Goal: Information Seeking & Learning: Learn about a topic

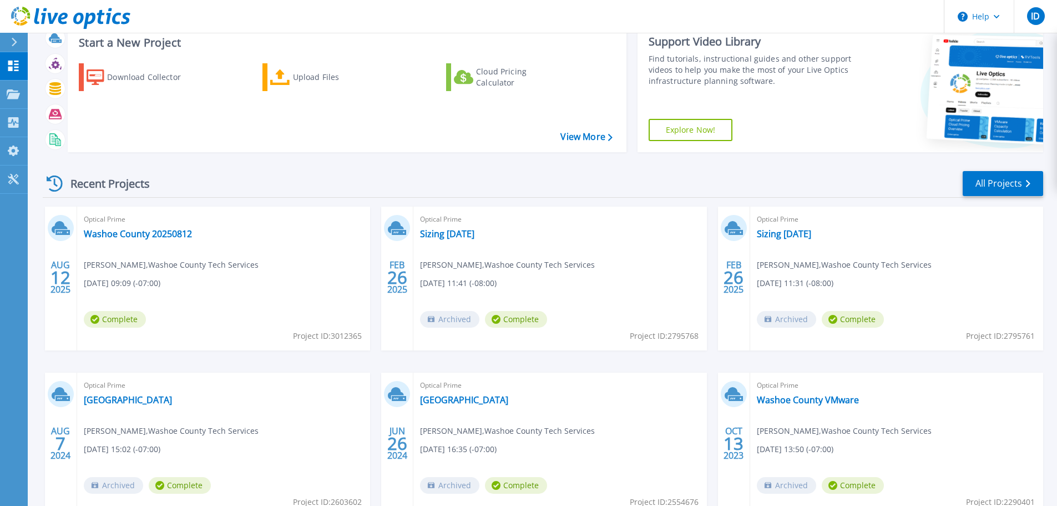
scroll to position [109, 0]
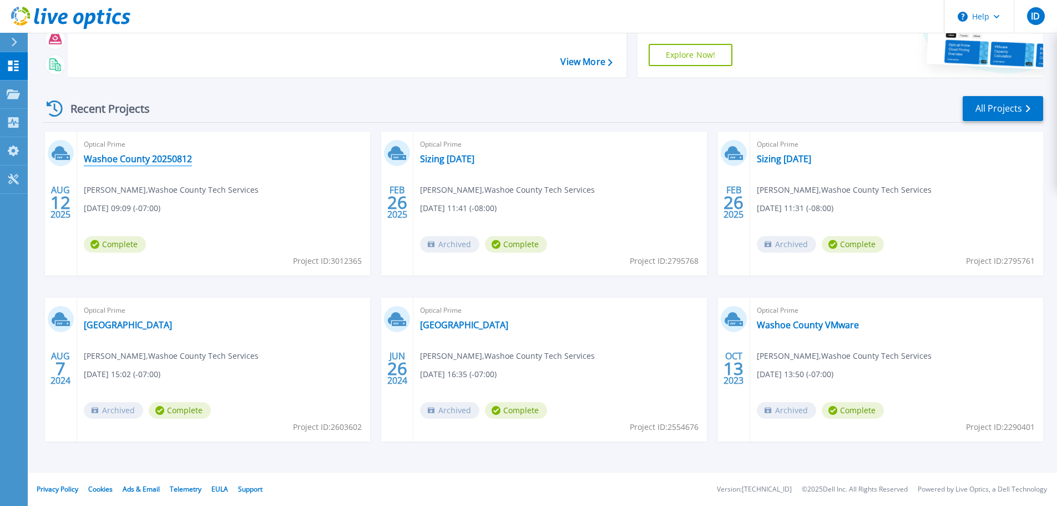
click at [176, 155] on link "Washoe County 20250812" at bounding box center [138, 158] width 108 height 11
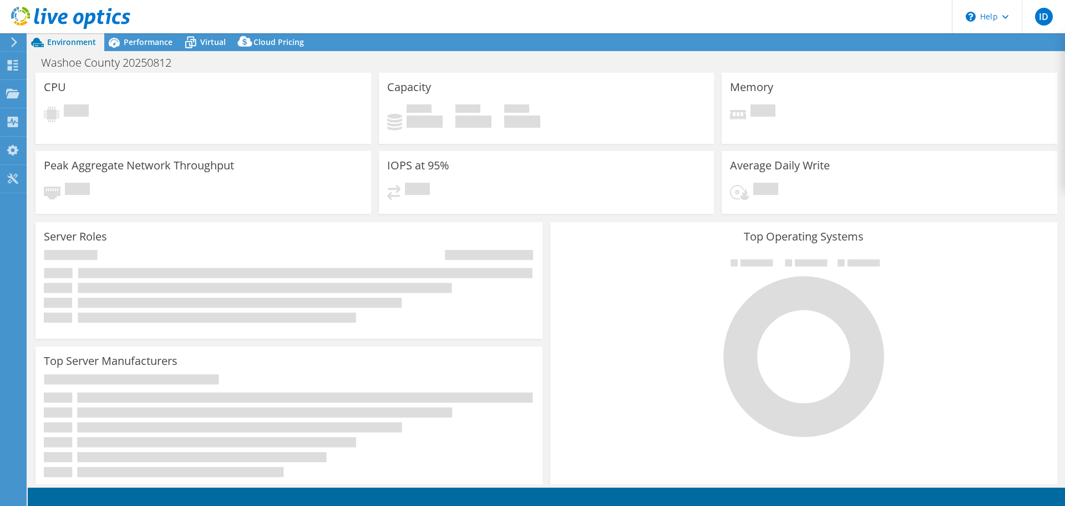
select select "USD"
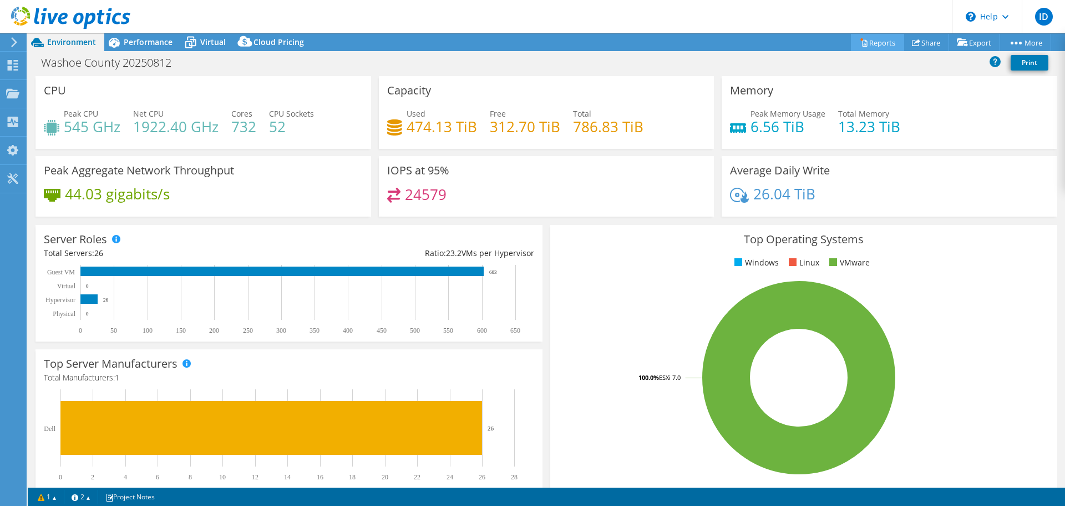
click at [869, 39] on link "Reports" at bounding box center [877, 42] width 53 height 17
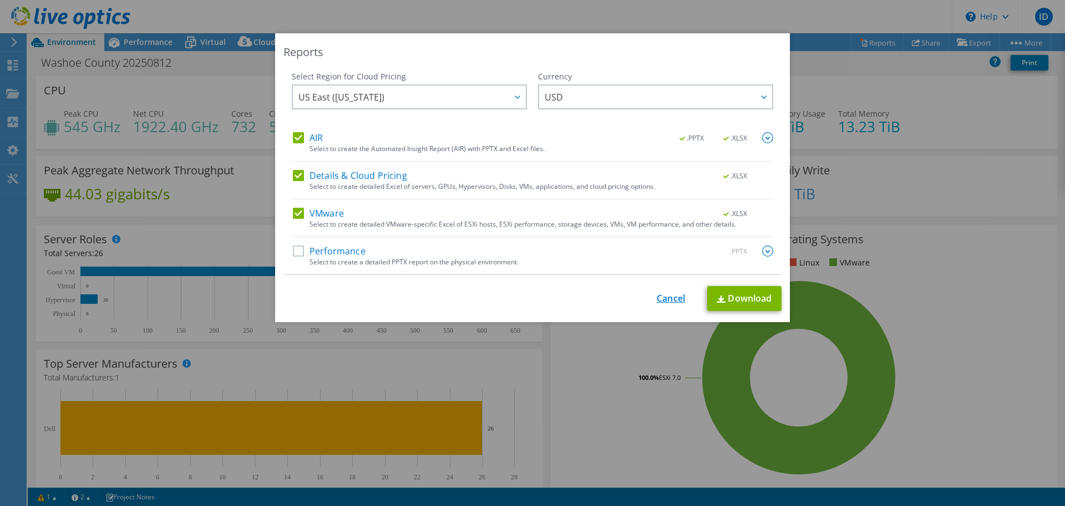
click at [672, 294] on link "Cancel" at bounding box center [671, 298] width 28 height 11
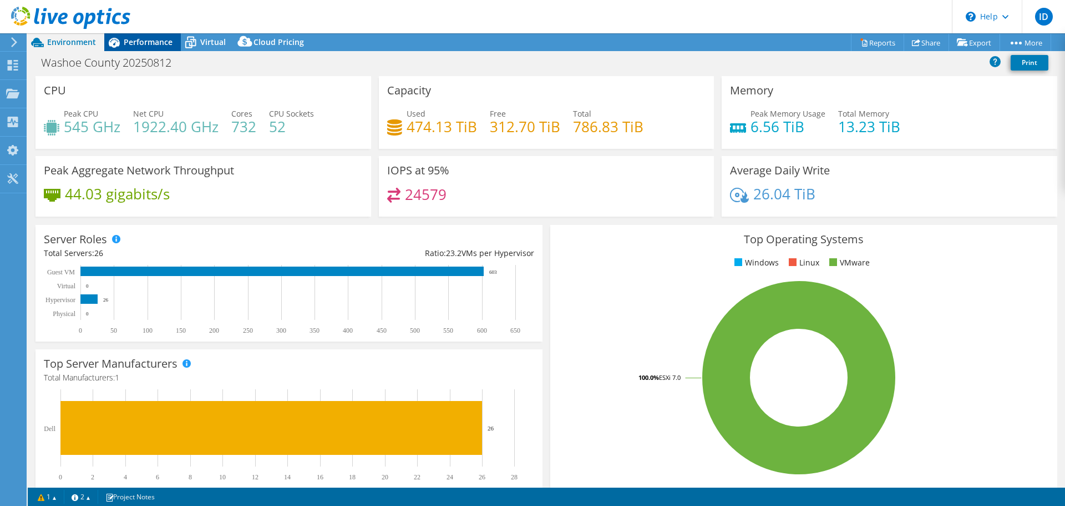
click at [147, 42] on span "Performance" at bounding box center [148, 42] width 49 height 11
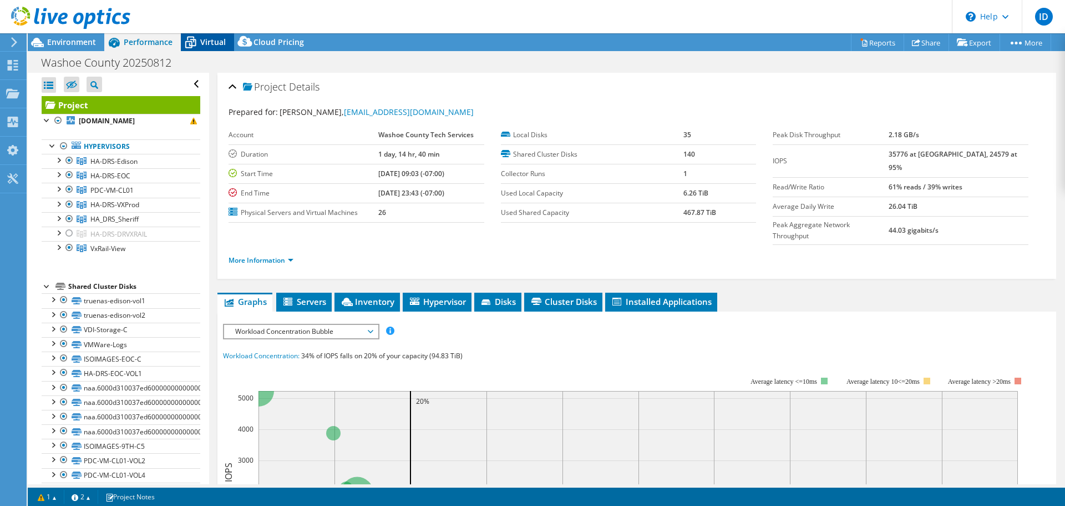
click at [211, 44] on span "Virtual" at bounding box center [213, 42] width 26 height 11
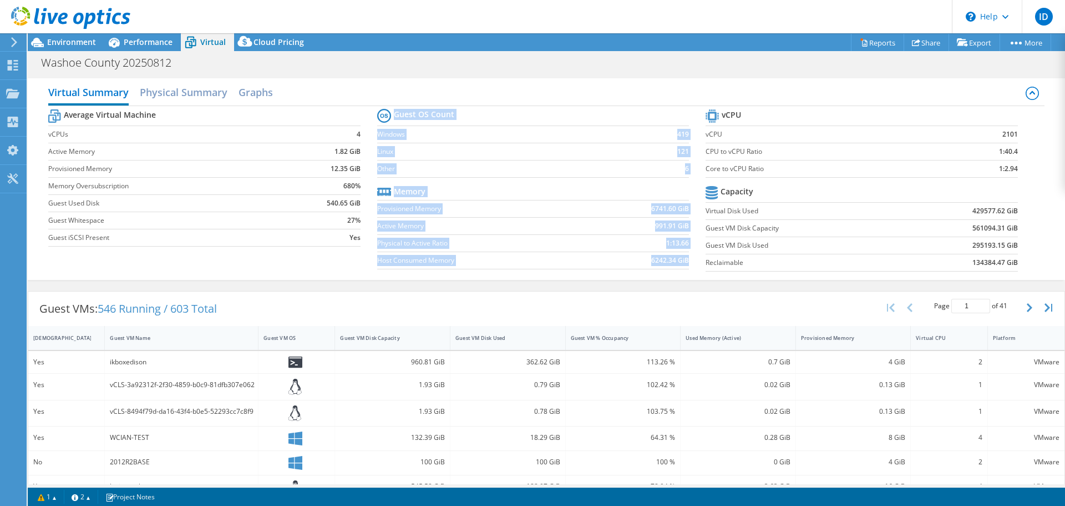
drag, startPoint x: 1011, startPoint y: 152, endPoint x: 699, endPoint y: 151, distance: 311.9
click at [699, 151] on div "Average Virtual Machine vCPUs 4 Active Memory 1.82 GiB Provisioned Memory 12.35…" at bounding box center [546, 191] width 996 height 171
click at [734, 164] on label "Core to vCPU Ratio" at bounding box center [826, 168] width 241 height 11
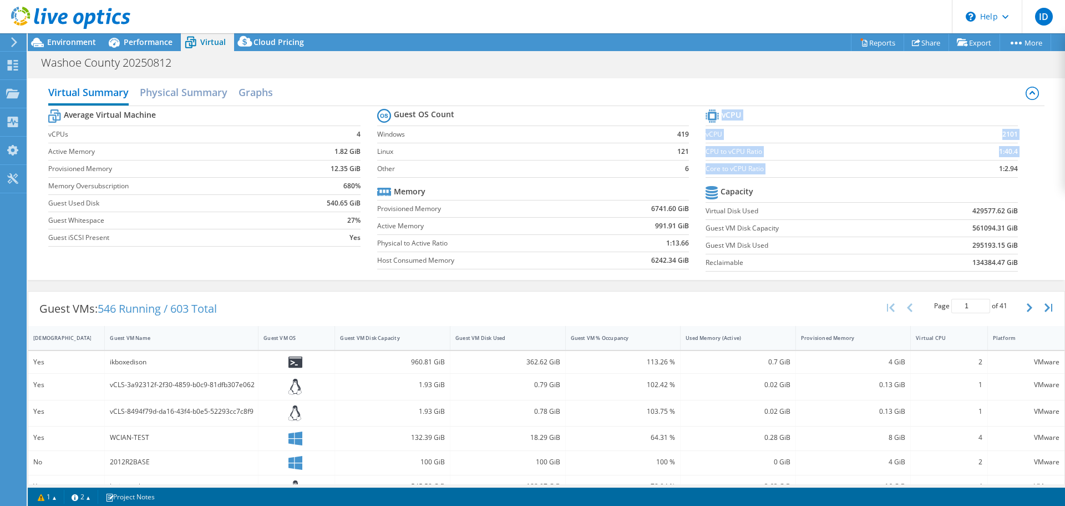
drag, startPoint x: 999, startPoint y: 170, endPoint x: 989, endPoint y: 170, distance: 10.0
click at [989, 170] on section "vCPU vCPU 2101 CPU to vCPU Ratio 1:40.4 Core to vCPU Ratio 1:2.94 Capacity Virt…" at bounding box center [870, 192] width 329 height 170
click at [13, 123] on icon at bounding box center [12, 122] width 13 height 11
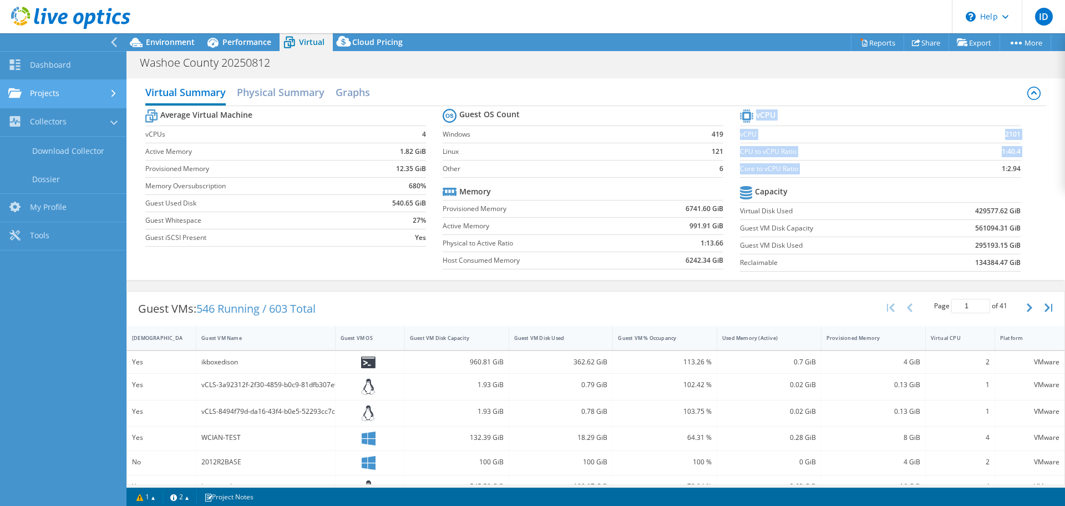
click at [58, 95] on link "Projects" at bounding box center [63, 94] width 127 height 28
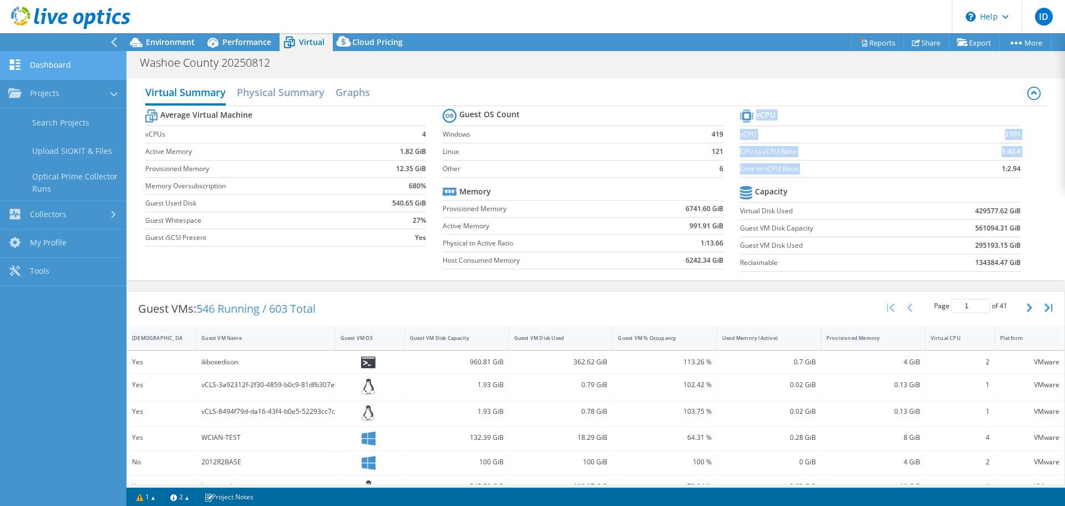
click at [62, 67] on link "Dashboard" at bounding box center [63, 66] width 127 height 28
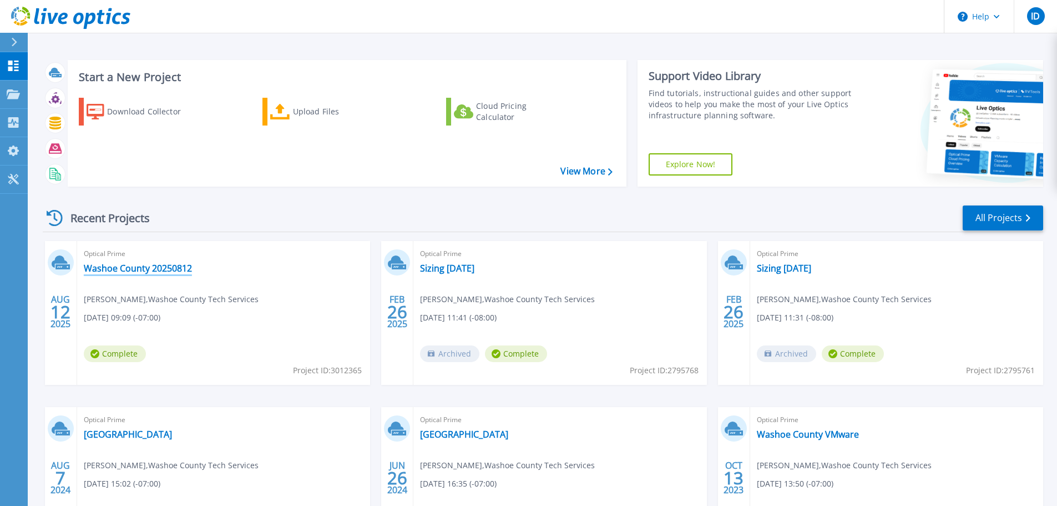
click at [153, 267] on link "Washoe County 20250812" at bounding box center [138, 267] width 108 height 11
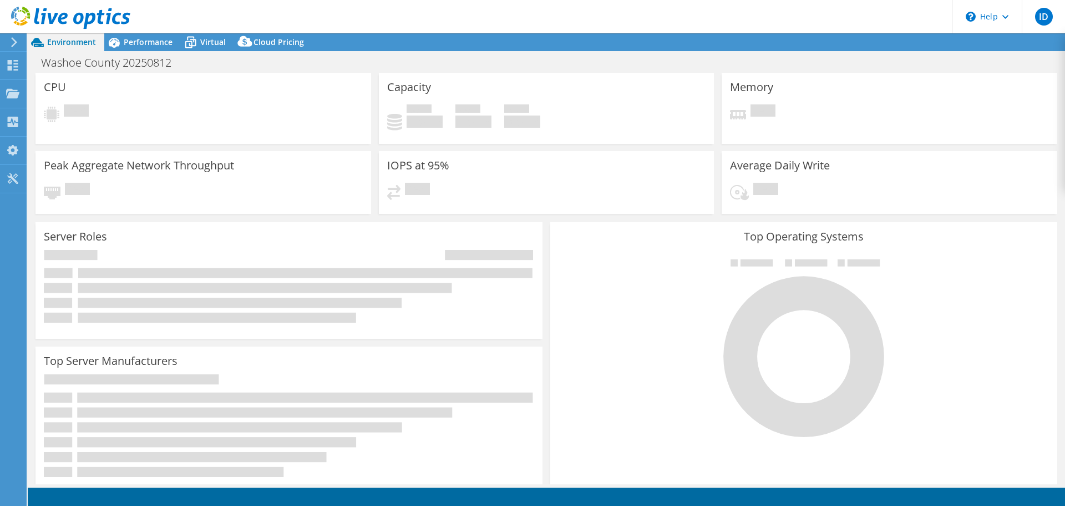
select select "USD"
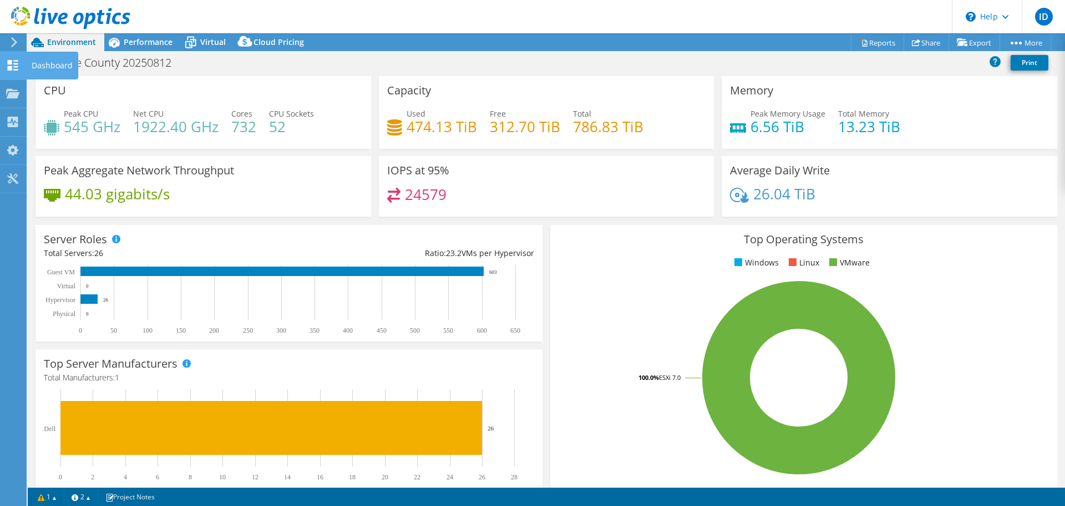
click at [9, 65] on icon at bounding box center [12, 65] width 13 height 11
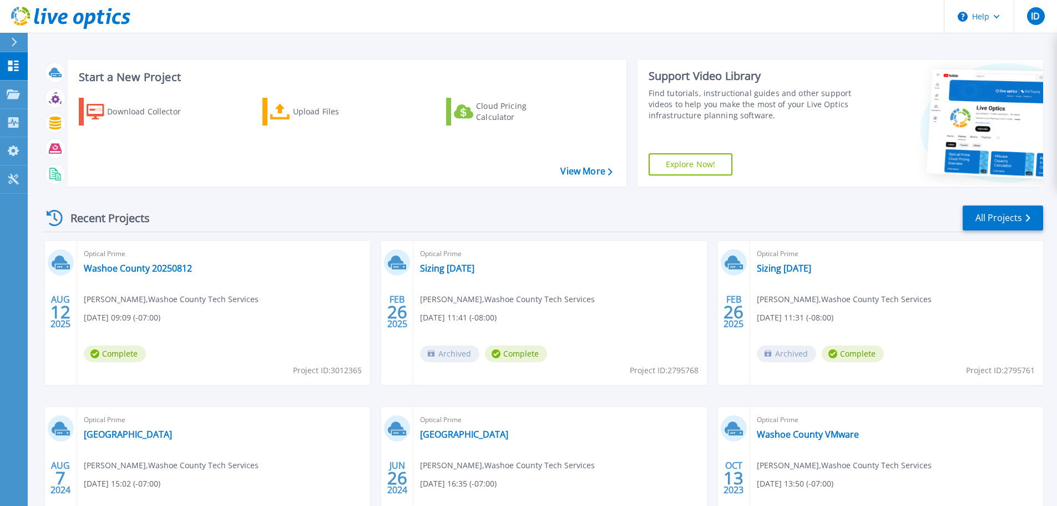
click at [16, 44] on icon at bounding box center [14, 42] width 6 height 9
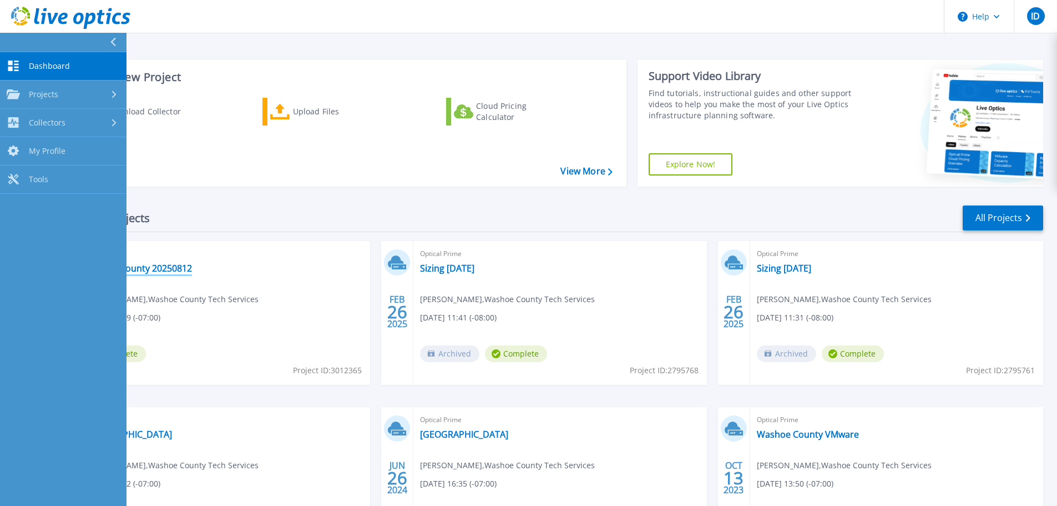
click at [181, 268] on link "Washoe County 20250812" at bounding box center [138, 267] width 108 height 11
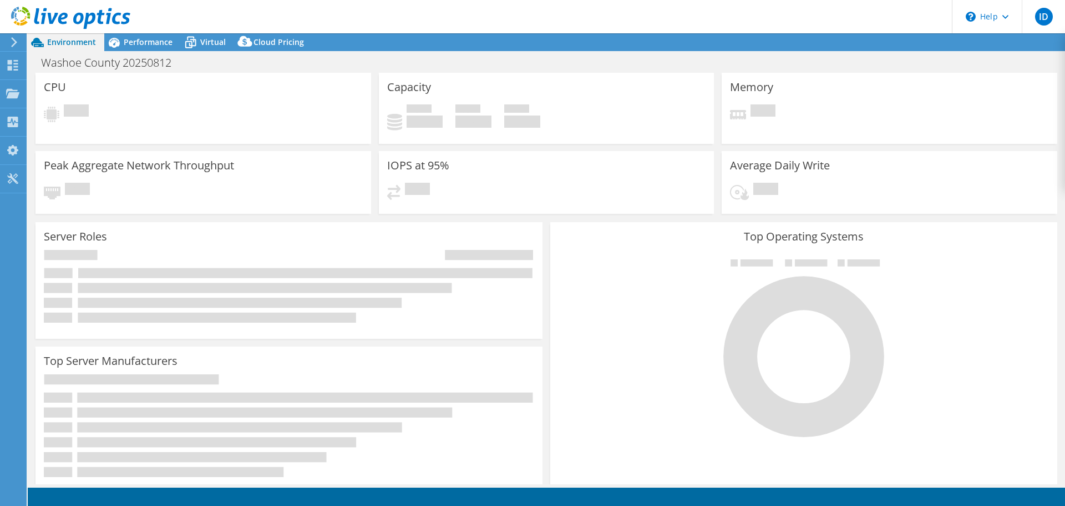
select select "USD"
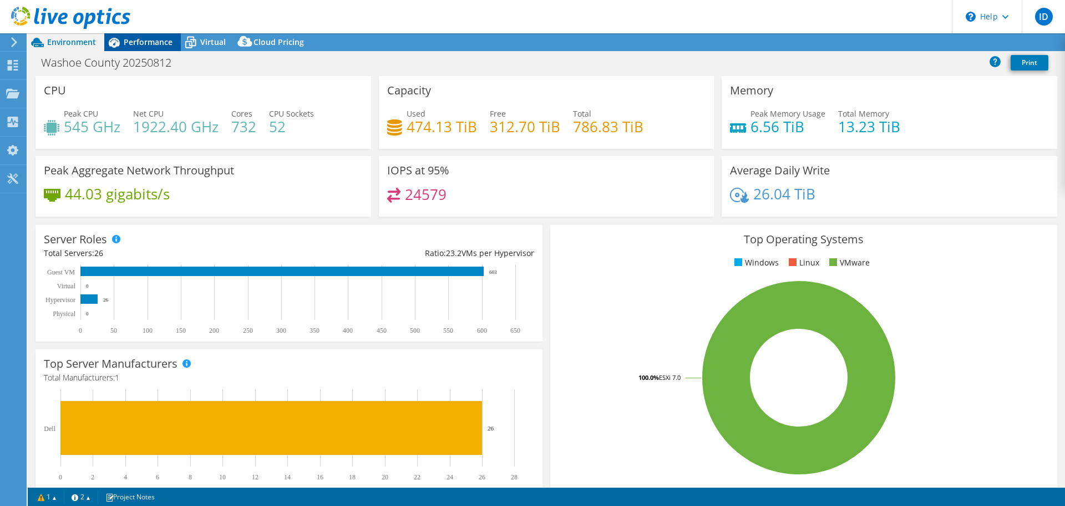
click at [147, 42] on span "Performance" at bounding box center [148, 42] width 49 height 11
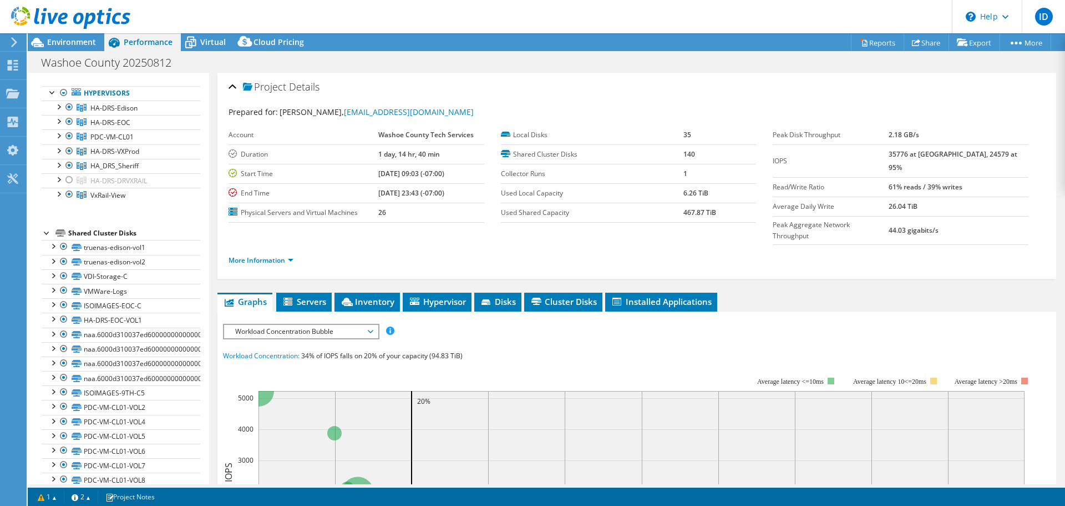
scroll to position [111, 0]
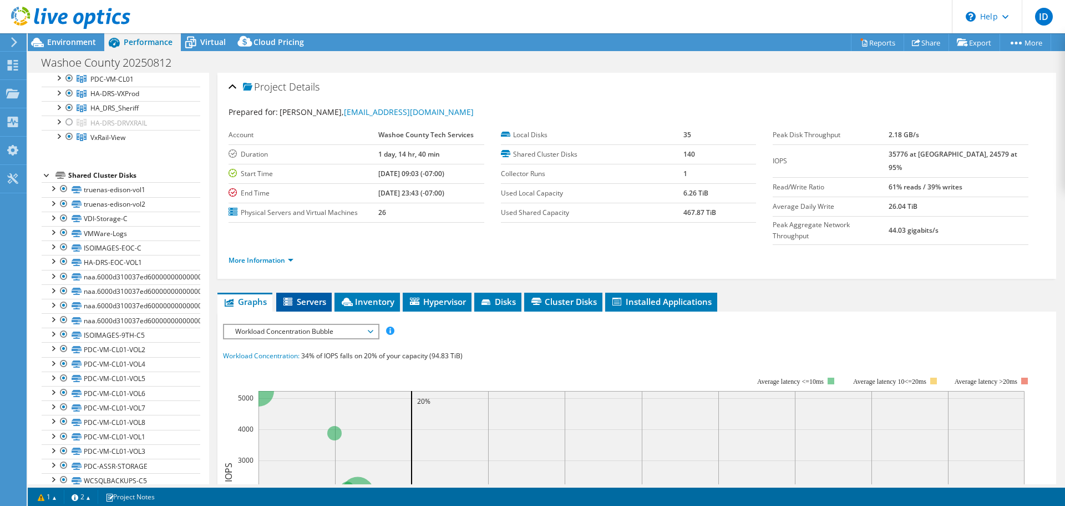
click at [317, 296] on span "Servers" at bounding box center [304, 301] width 44 height 11
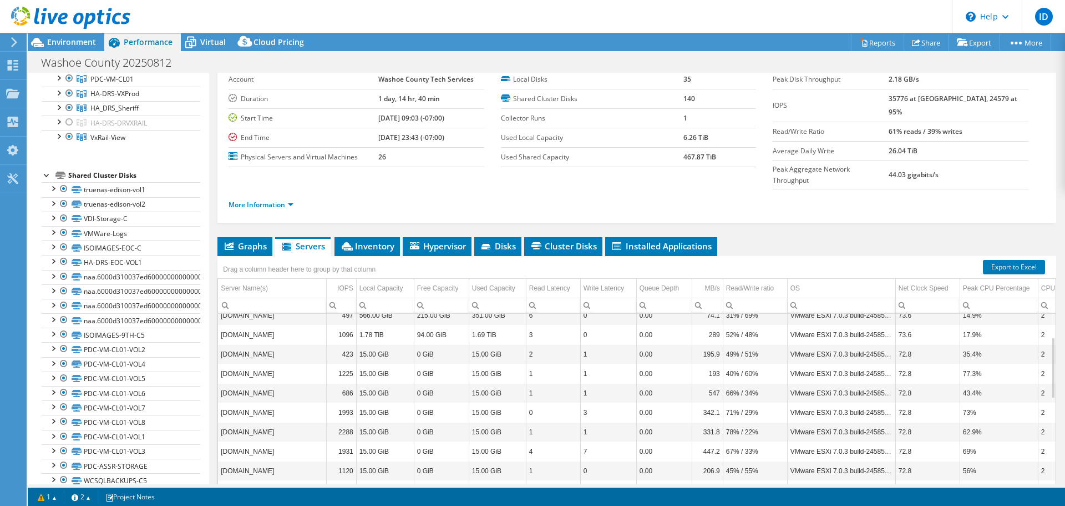
scroll to position [0, 0]
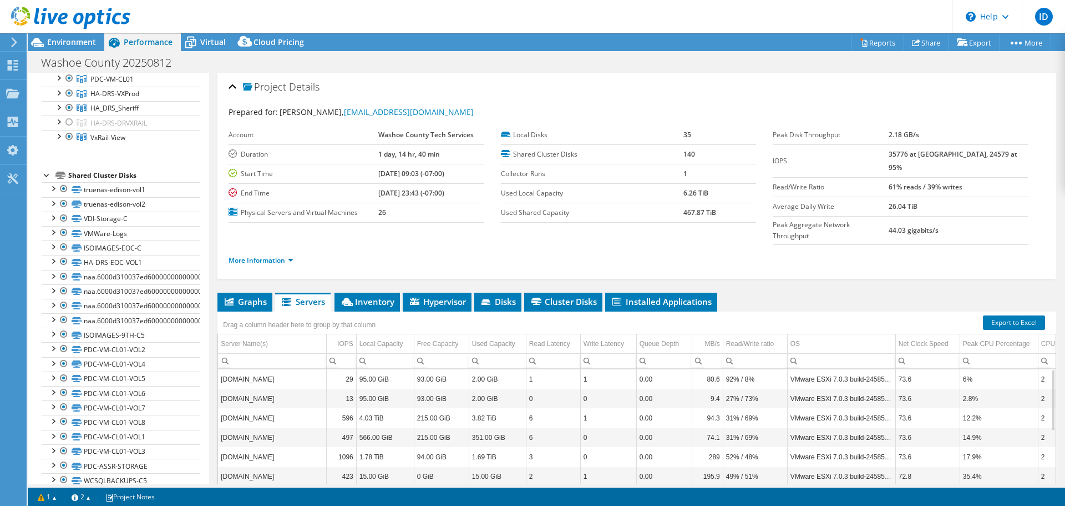
click at [813, 292] on ul "Graphs Servers Inventory Hypervisor Disks Cluster Disks Installed Applications" at bounding box center [637, 301] width 839 height 19
click at [1008, 337] on div "Peak CPU Percentage" at bounding box center [996, 343] width 67 height 13
click at [1008, 337] on div "Peak CPU Percentage" at bounding box center [994, 343] width 63 height 13
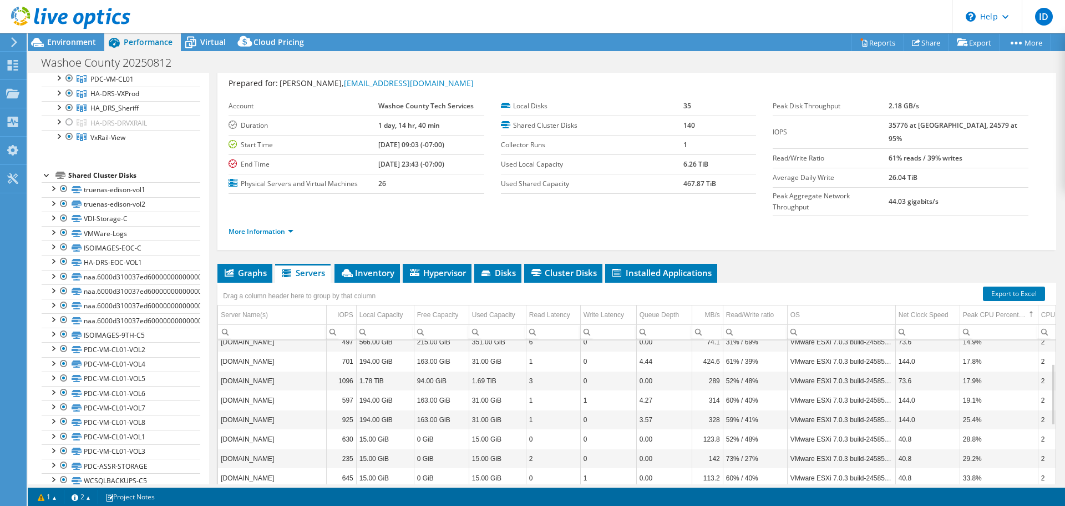
scroll to position [55, 0]
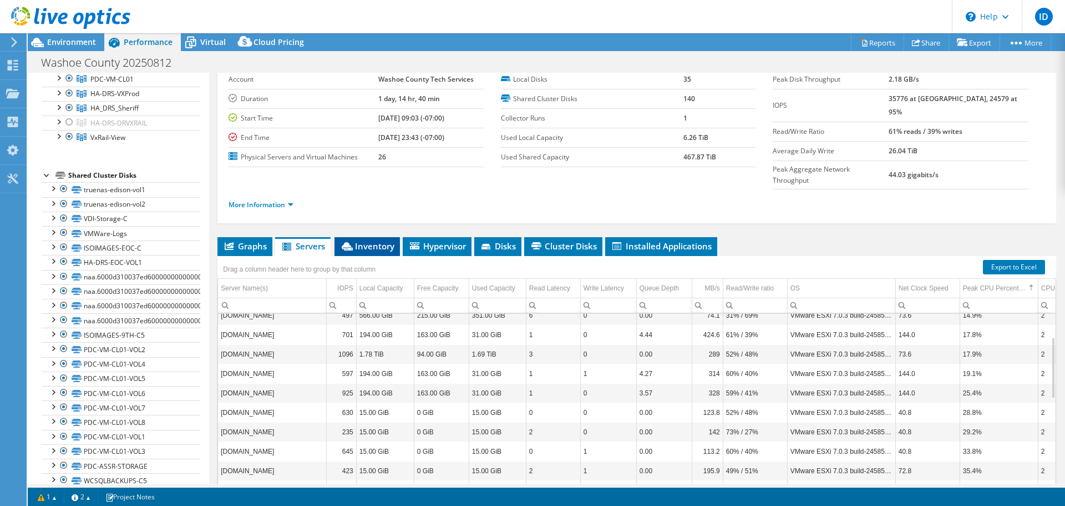
click at [386, 240] on span "Inventory" at bounding box center [367, 245] width 54 height 11
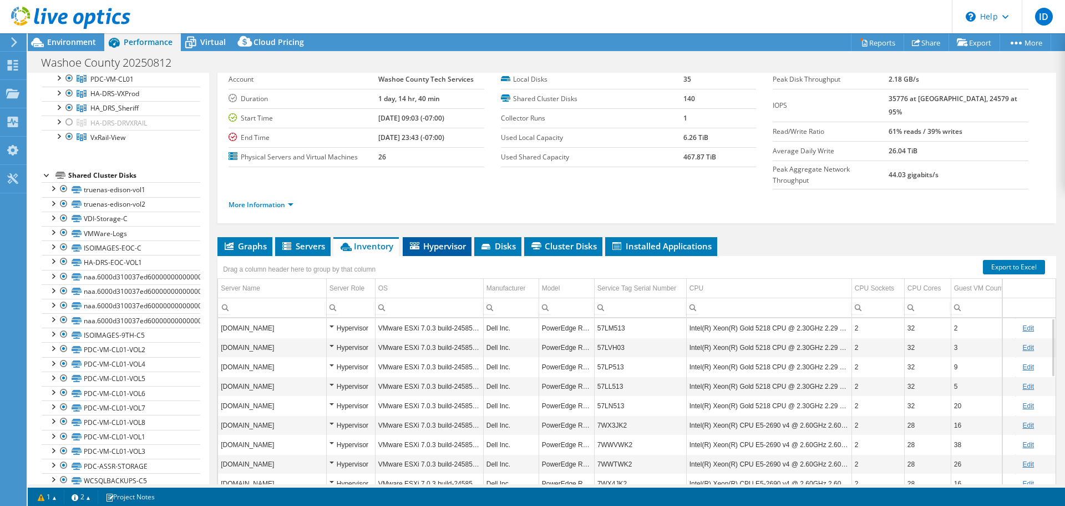
click at [446, 240] on span "Hypervisor" at bounding box center [437, 245] width 58 height 11
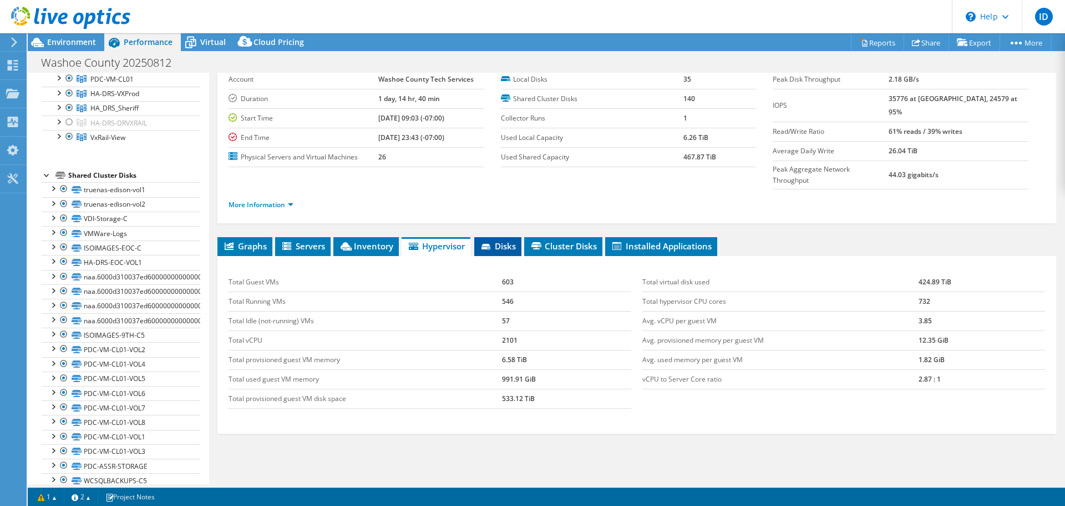
click at [497, 240] on span "Disks" at bounding box center [498, 245] width 36 height 11
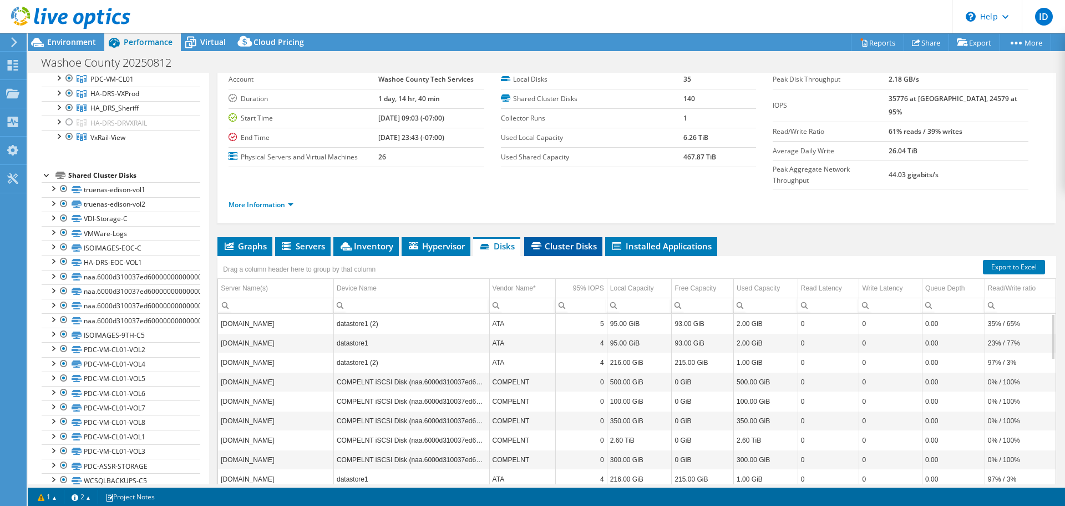
click at [542, 242] on icon at bounding box center [537, 245] width 10 height 7
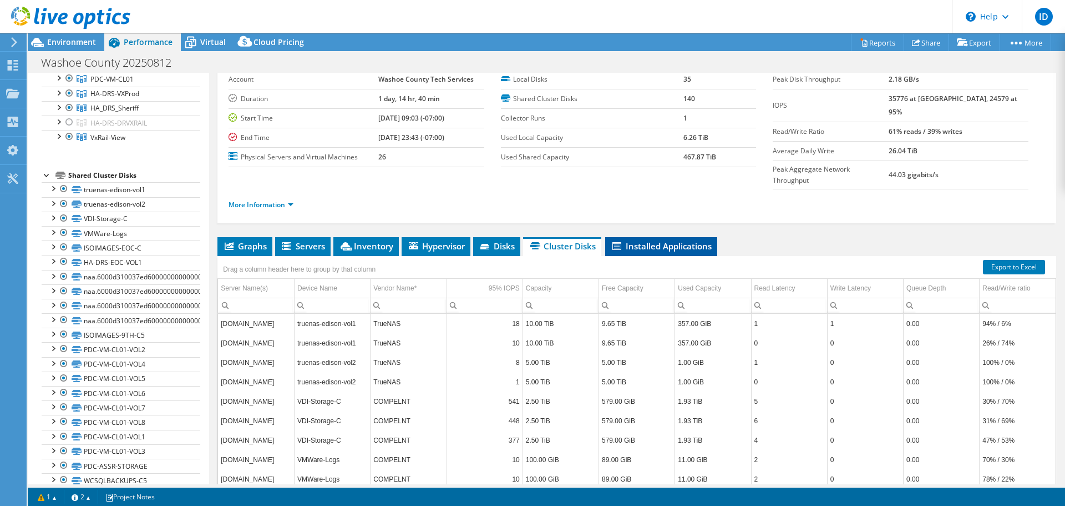
click at [634, 240] on span "Installed Applications" at bounding box center [661, 245] width 101 height 11
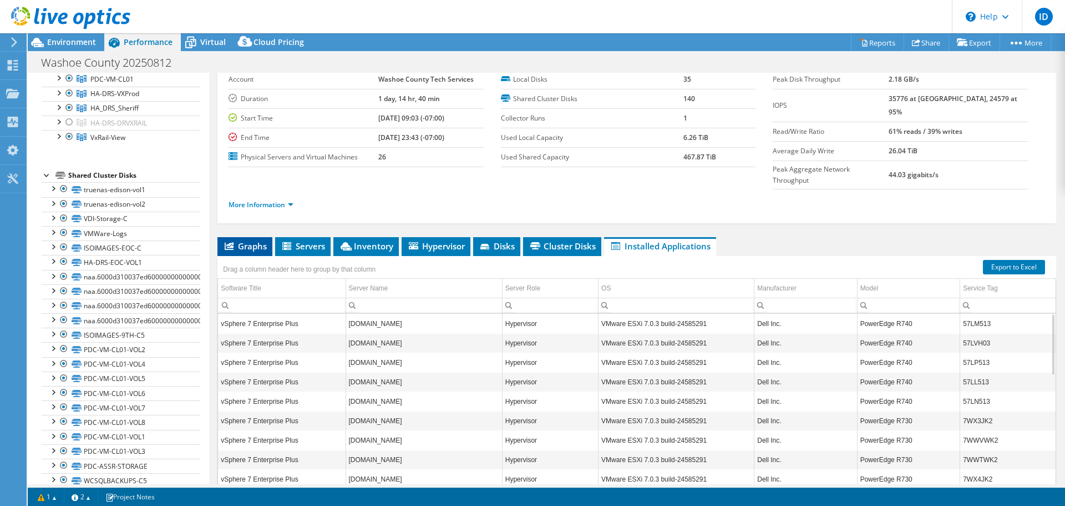
click at [258, 240] on span "Graphs" at bounding box center [245, 245] width 44 height 11
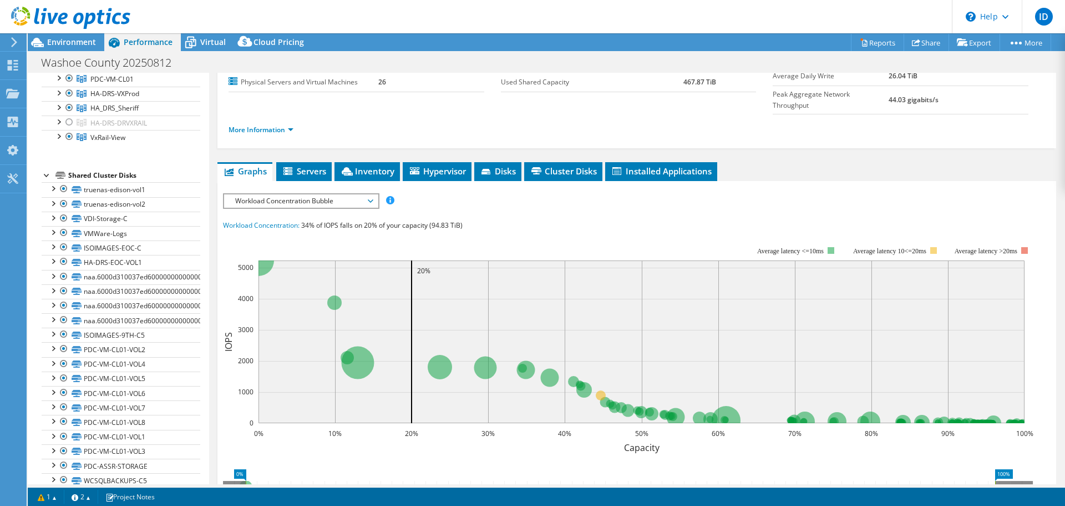
scroll to position [111, 0]
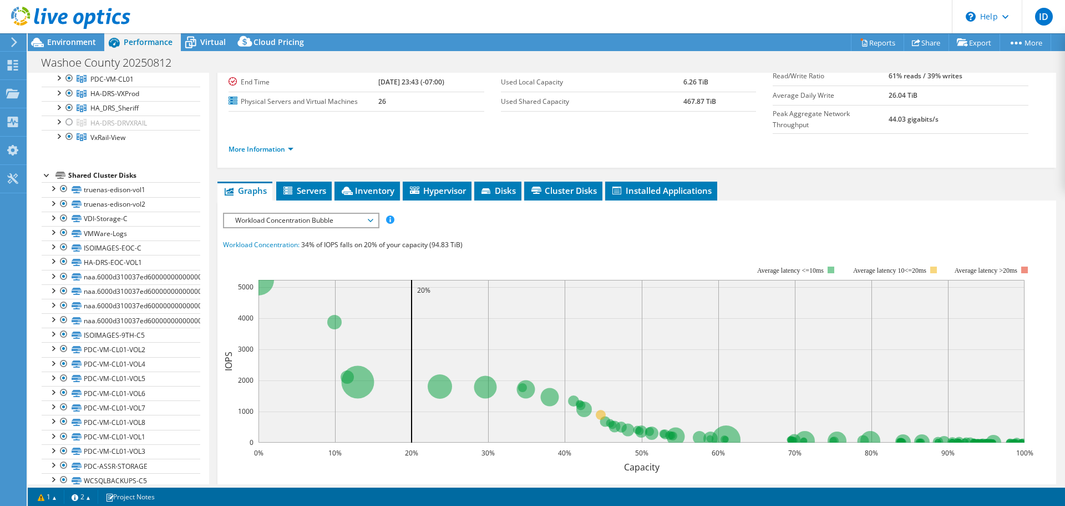
click at [350, 214] on span "Workload Concentration Bubble" at bounding box center [301, 220] width 143 height 13
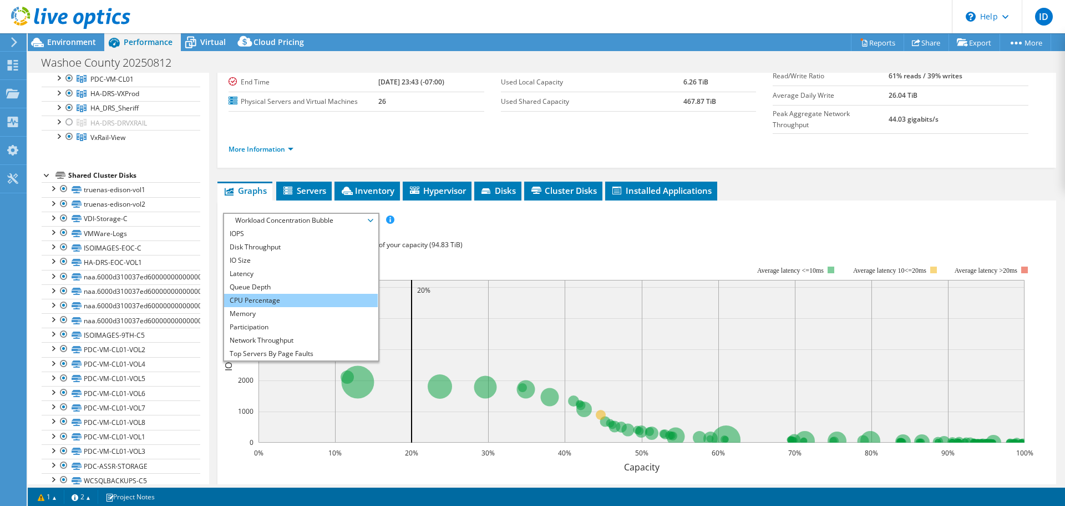
click at [261, 294] on li "CPU Percentage" at bounding box center [301, 300] width 154 height 13
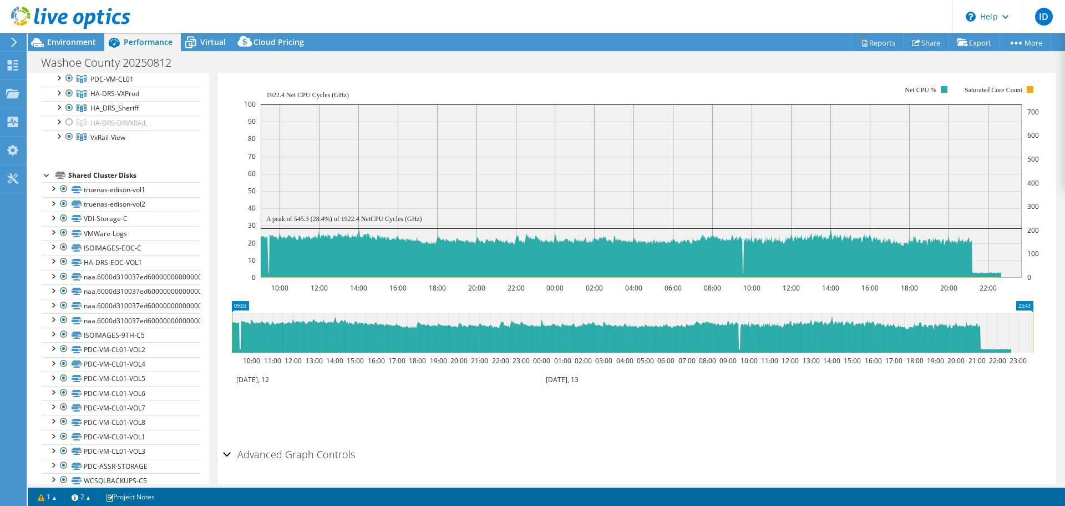
scroll to position [277, 0]
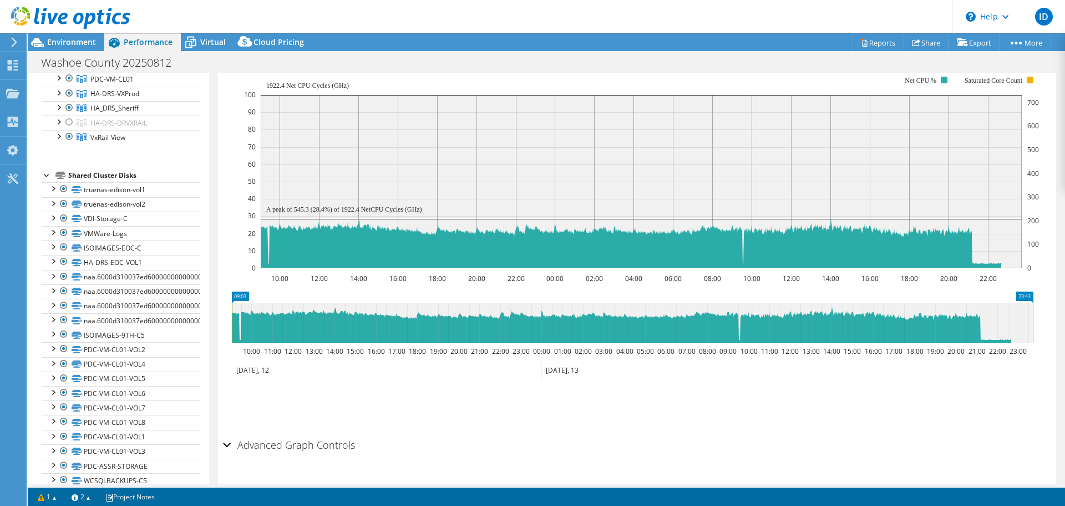
click at [316, 433] on h2 "Advanced Graph Controls" at bounding box center [289, 444] width 132 height 22
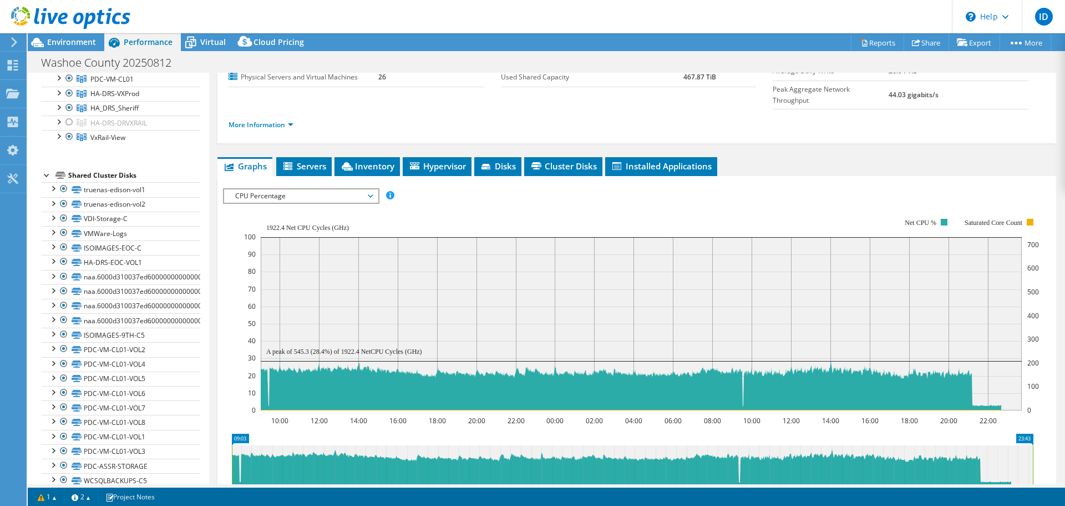
scroll to position [55, 0]
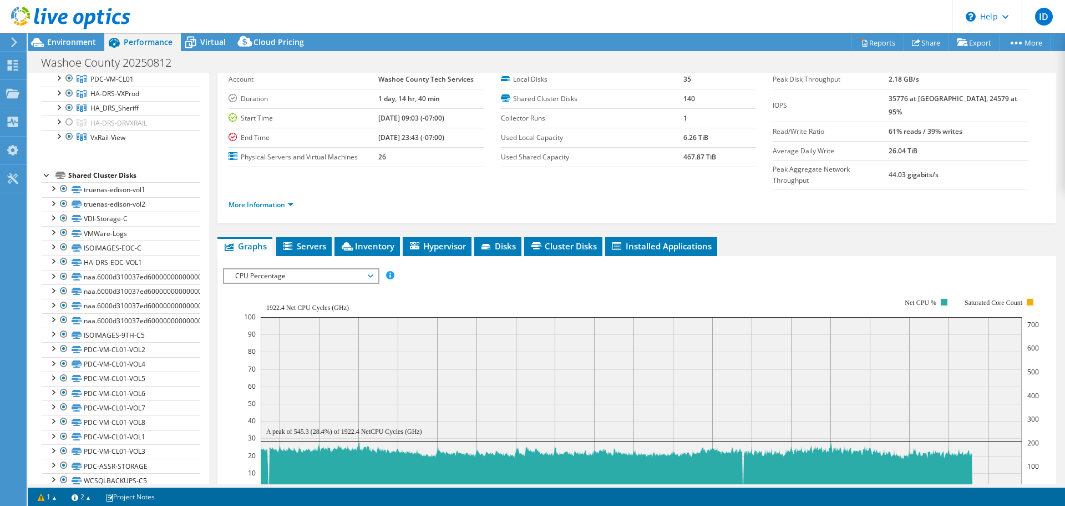
click at [312, 283] on rect at bounding box center [641, 394] width 795 height 222
click at [317, 269] on span "CPU Percentage" at bounding box center [301, 275] width 143 height 13
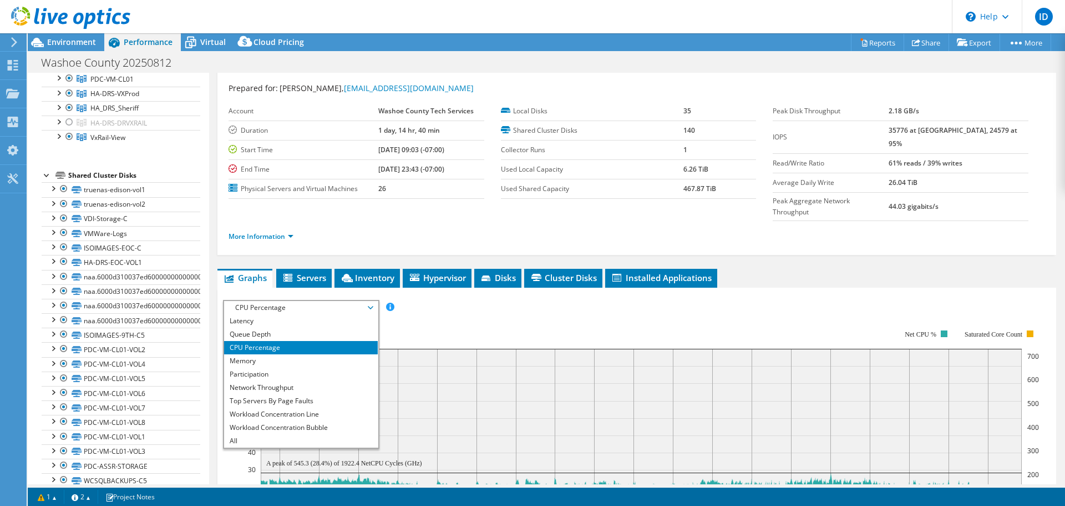
scroll to position [0, 0]
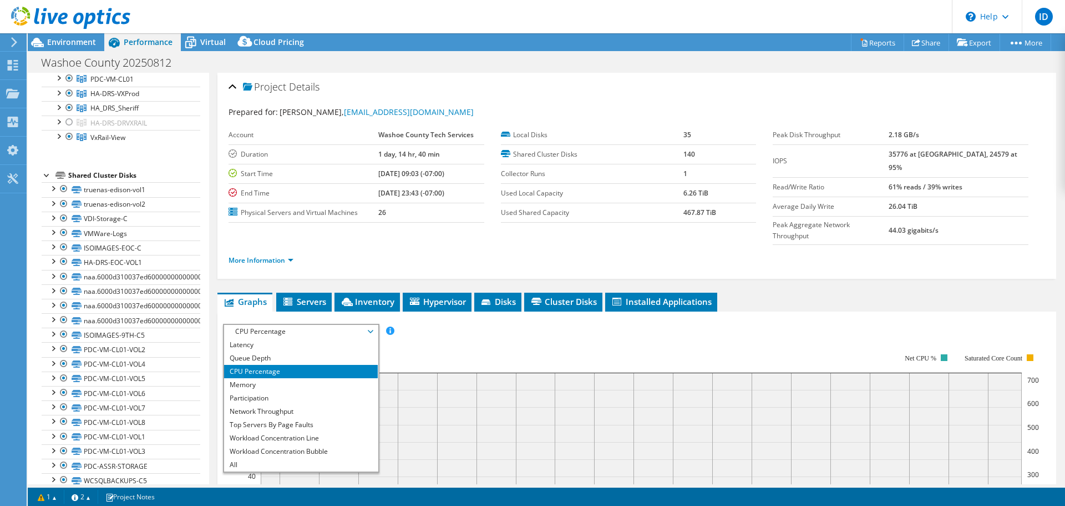
click at [843, 53] on div "Washoe County 20250812 Print" at bounding box center [547, 62] width 1038 height 21
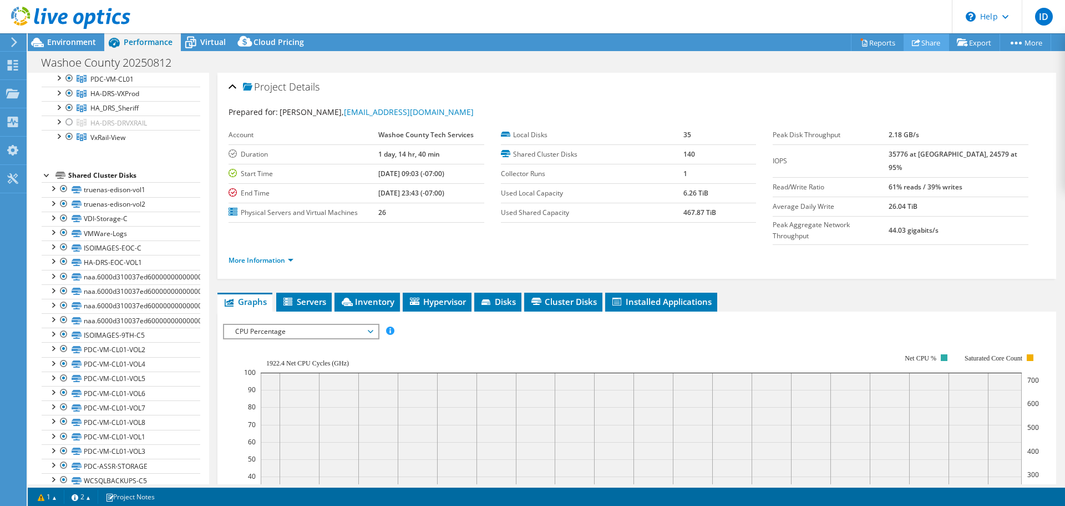
click at [920, 46] on link "Share" at bounding box center [927, 42] width 46 height 17
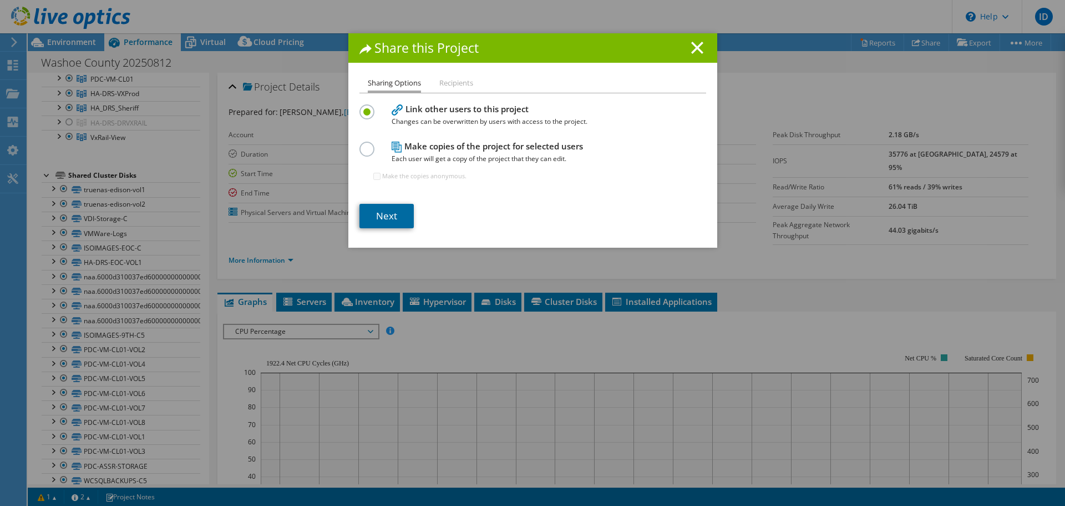
drag, startPoint x: 393, startPoint y: 209, endPoint x: 414, endPoint y: 185, distance: 31.5
click at [393, 209] on link "Next" at bounding box center [387, 216] width 54 height 24
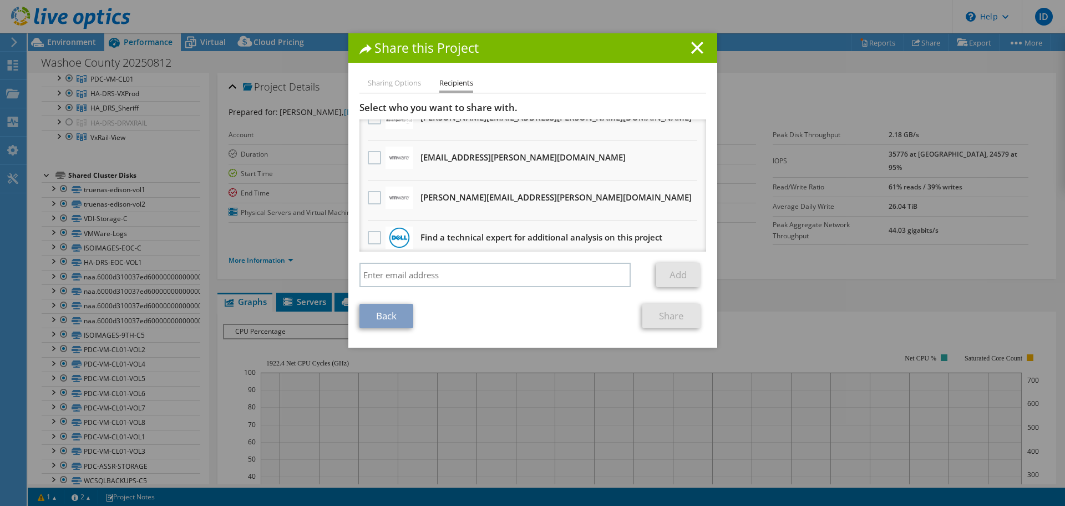
scroll to position [28, 0]
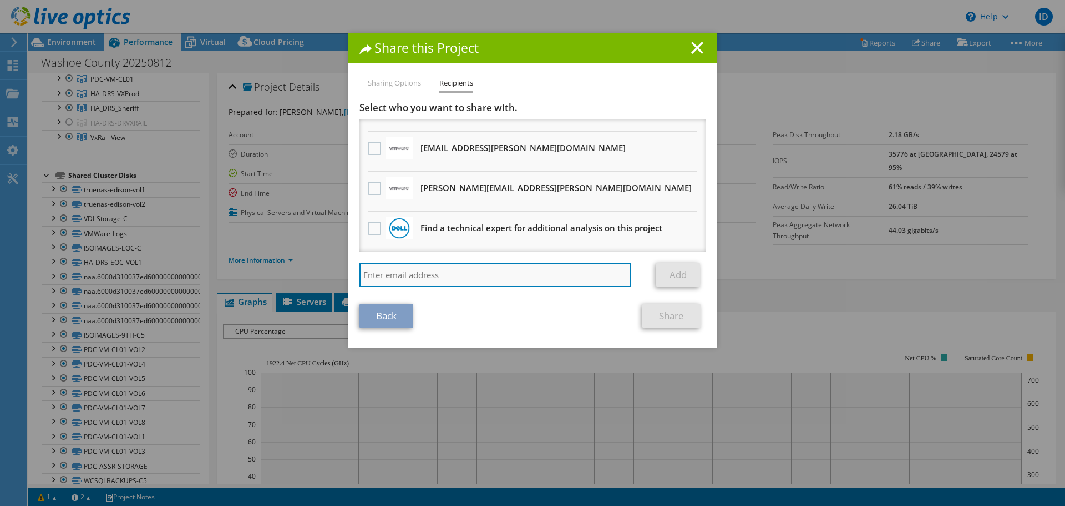
drag, startPoint x: 412, startPoint y: 271, endPoint x: 489, endPoint y: 264, distance: 77.0
click at [413, 271] on input "search" at bounding box center [496, 274] width 272 height 24
type input "jholmes@washoecounty.gov"
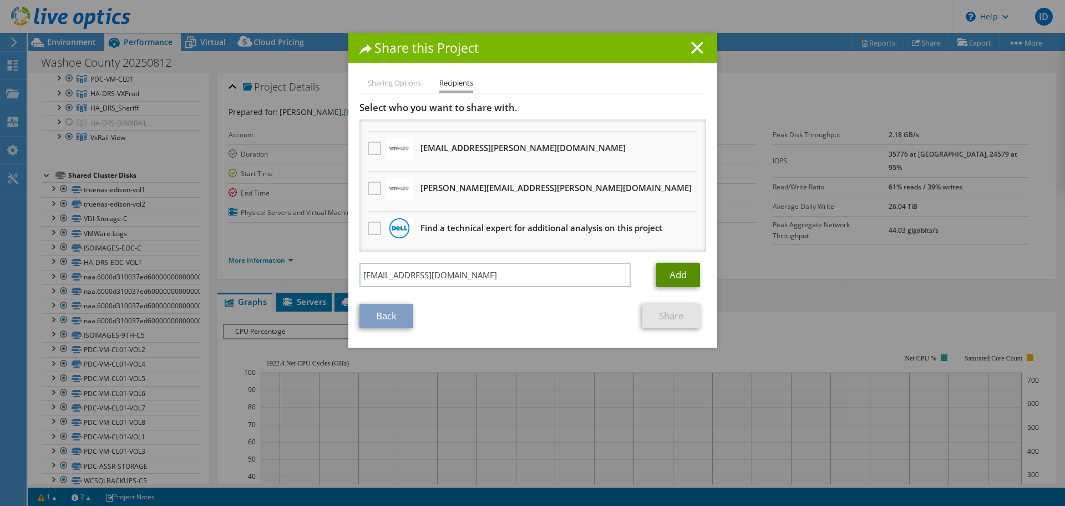
click at [666, 280] on link "Add" at bounding box center [678, 274] width 44 height 24
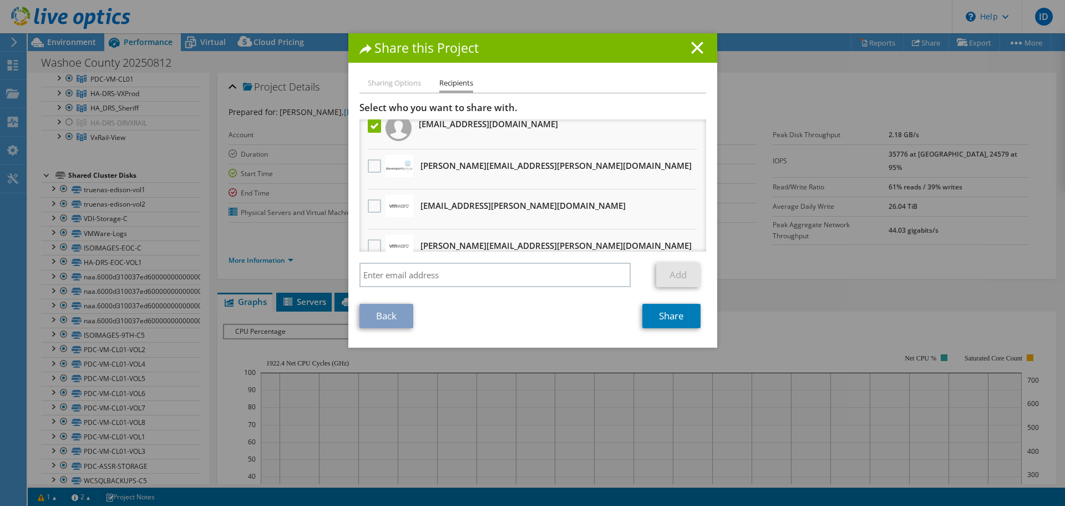
scroll to position [0, 0]
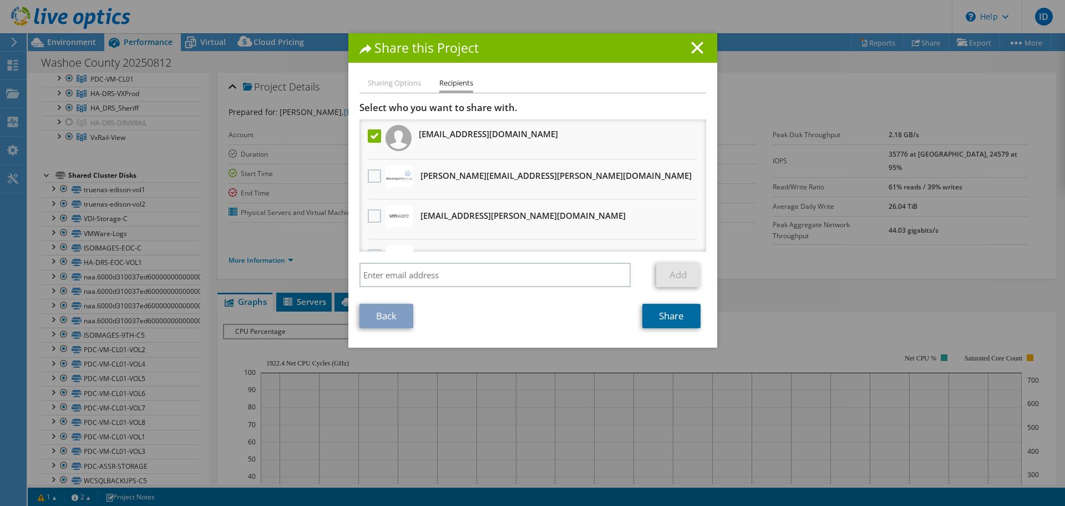
click at [681, 314] on link "Share" at bounding box center [672, 316] width 58 height 24
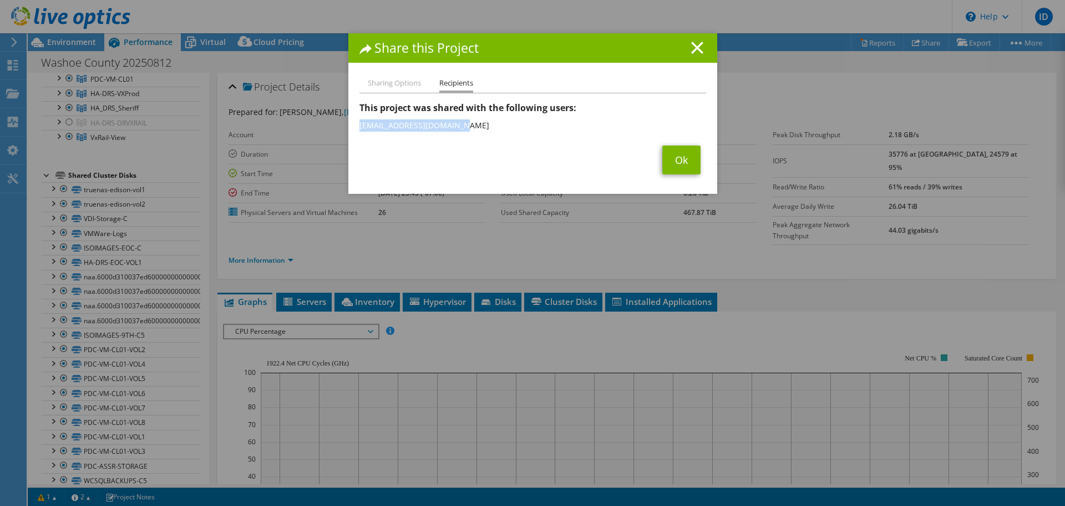
drag, startPoint x: 462, startPoint y: 125, endPoint x: 350, endPoint y: 123, distance: 112.1
click at [350, 123] on div "Sharing Options Recipients Link other users to this project Changes can be over…" at bounding box center [533, 135] width 369 height 117
click at [374, 126] on li "jholmes@washoecounty.gov" at bounding box center [533, 126] width 347 height 18
drag, startPoint x: 360, startPoint y: 130, endPoint x: 453, endPoint y: 128, distance: 93.2
click at [453, 128] on li "jholmes@washoecounty.gov" at bounding box center [533, 126] width 347 height 18
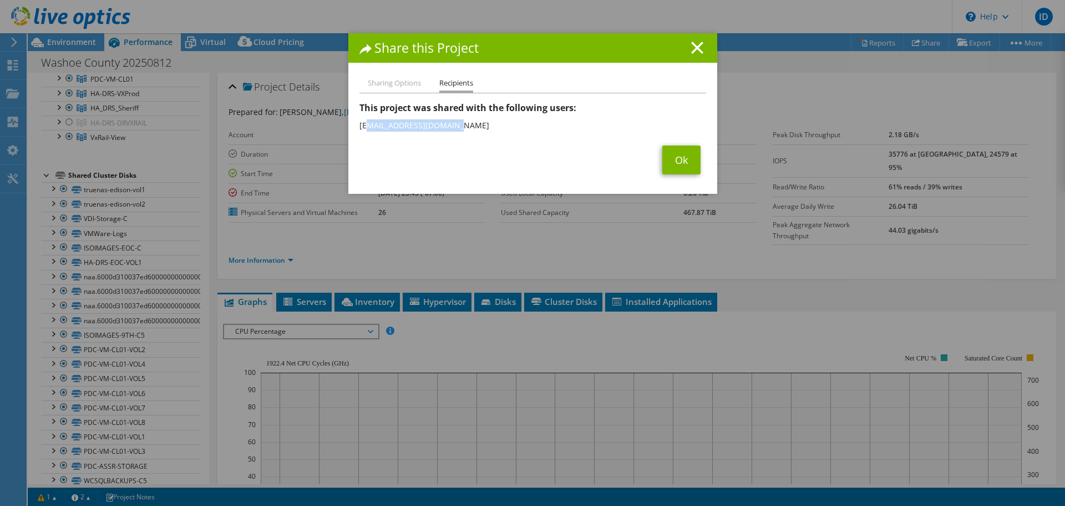
click at [453, 128] on li "jholmes@washoecounty.gov" at bounding box center [533, 126] width 347 height 18
drag, startPoint x: 669, startPoint y: 159, endPoint x: 653, endPoint y: 150, distance: 18.7
click at [668, 159] on link "Ok" at bounding box center [682, 159] width 38 height 29
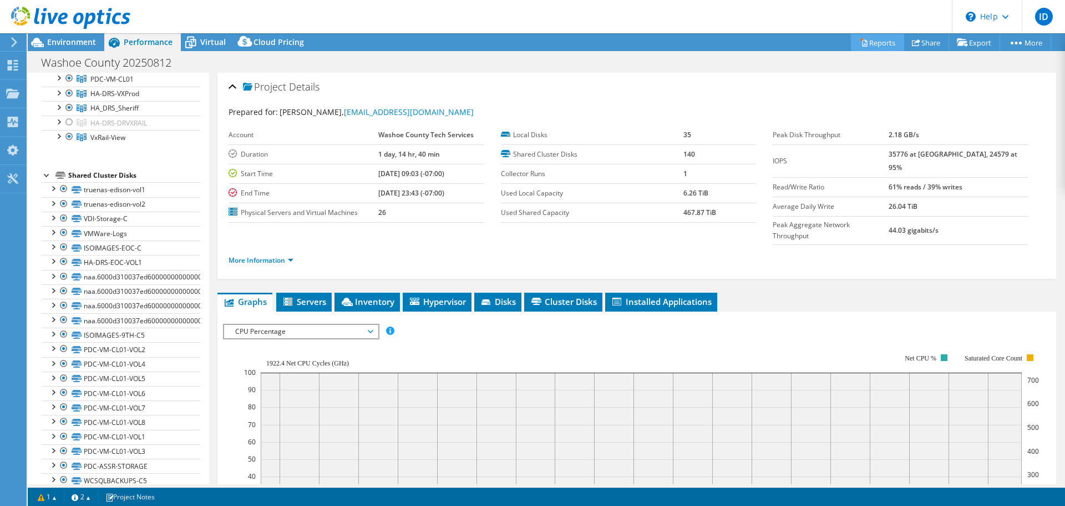
click at [871, 46] on link "Reports" at bounding box center [877, 42] width 53 height 17
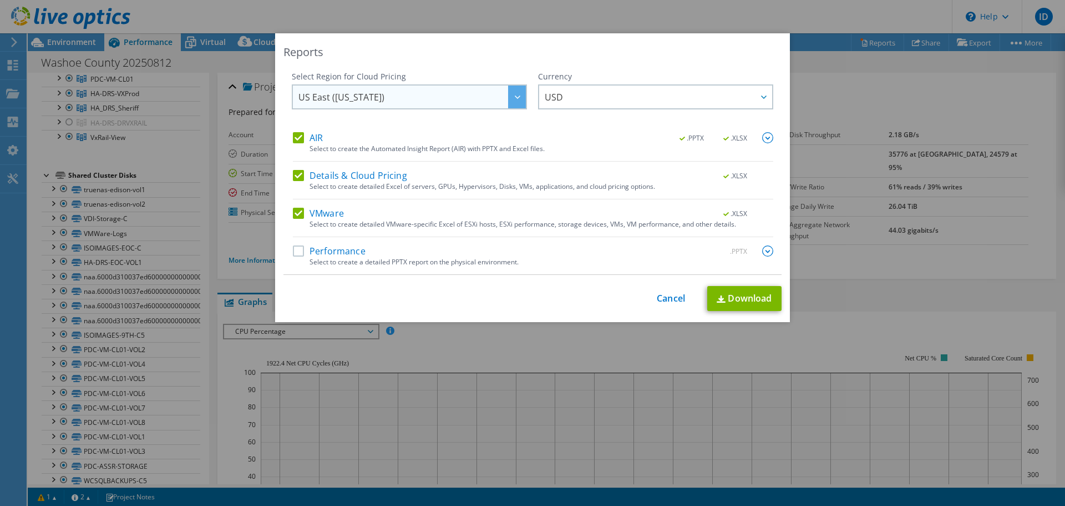
click at [498, 105] on span "US East (Virginia)" at bounding box center [413, 96] width 228 height 23
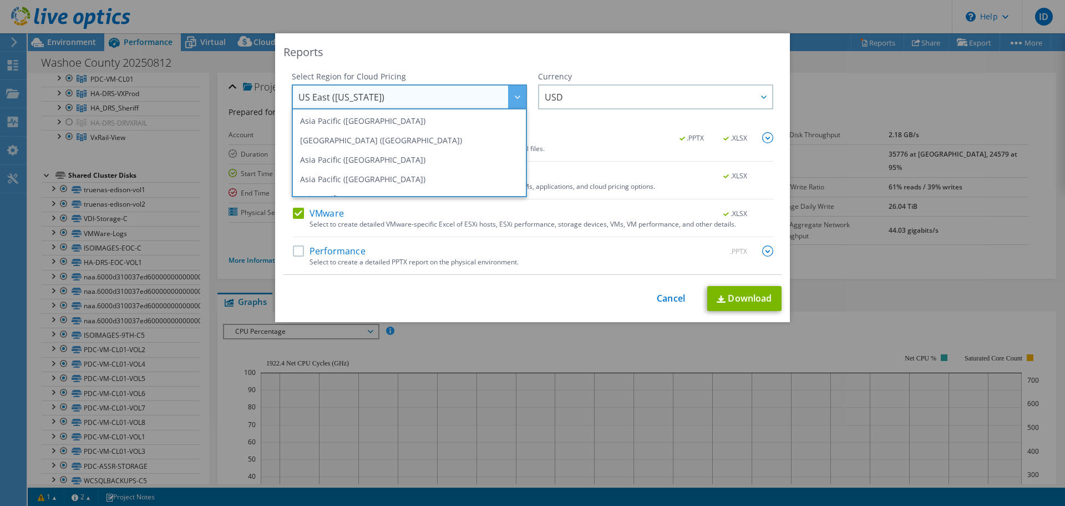
click at [498, 105] on span "US East (Virginia)" at bounding box center [413, 96] width 228 height 23
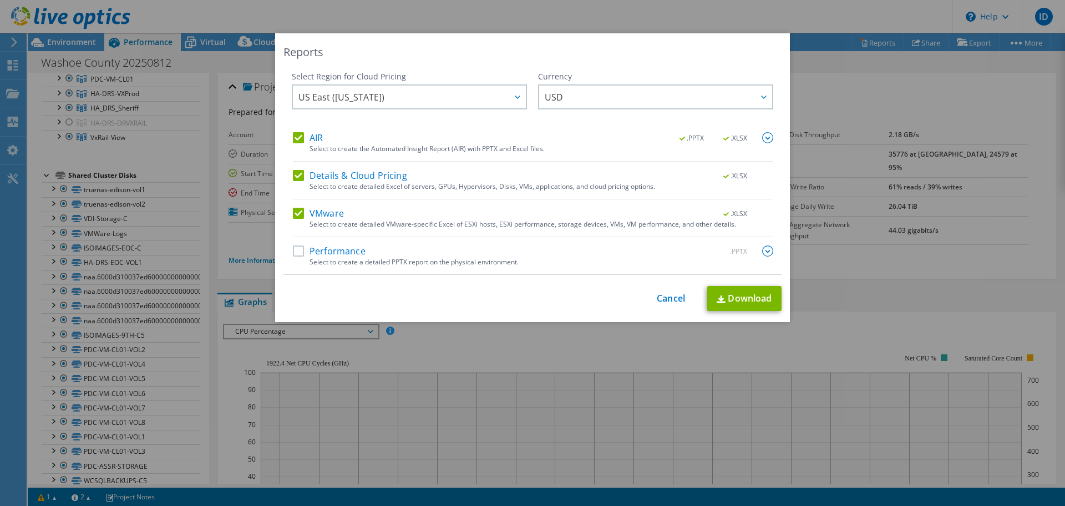
click at [338, 252] on label "Performance" at bounding box center [329, 250] width 73 height 11
click at [0, 0] on input "Performance" at bounding box center [0, 0] width 0 height 0
click at [762, 250] on img at bounding box center [767, 250] width 11 height 11
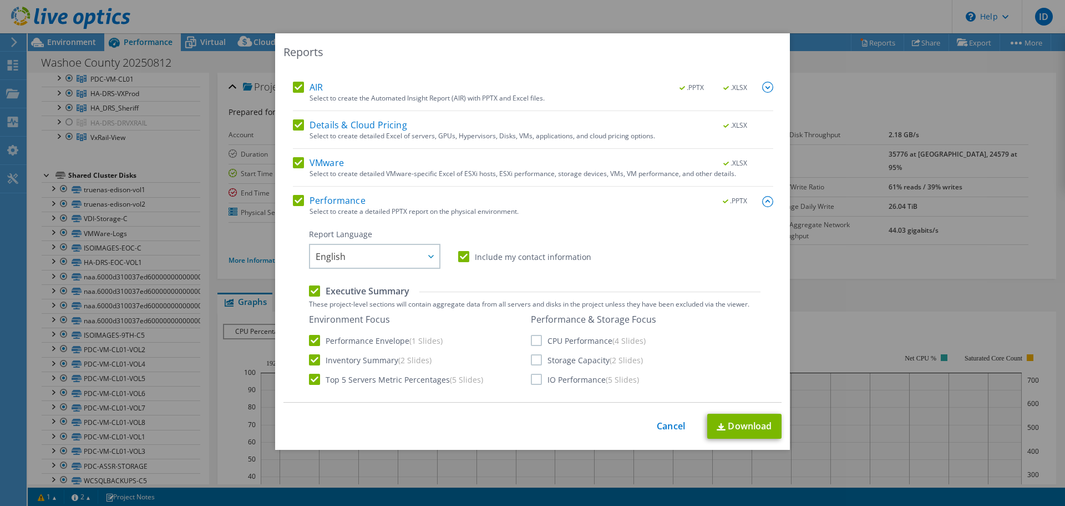
scroll to position [111, 0]
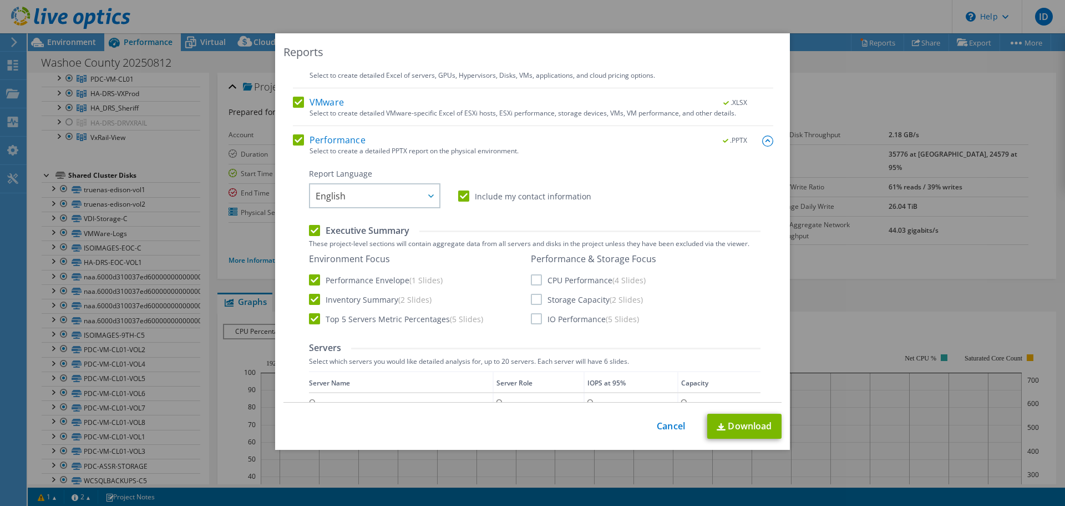
click at [535, 279] on label "CPU Performance (4 Slides)" at bounding box center [588, 279] width 115 height 11
click at [0, 0] on input "CPU Performance (4 Slides)" at bounding box center [0, 0] width 0 height 0
click at [532, 300] on label "Storage Capacity (2 Slides)" at bounding box center [587, 299] width 112 height 11
click at [0, 0] on input "Storage Capacity (2 Slides)" at bounding box center [0, 0] width 0 height 0
click at [532, 324] on div "Environment Focus Performance Envelope (1 Slides) Inventory Summary (2 Slides) …" at bounding box center [535, 289] width 452 height 72
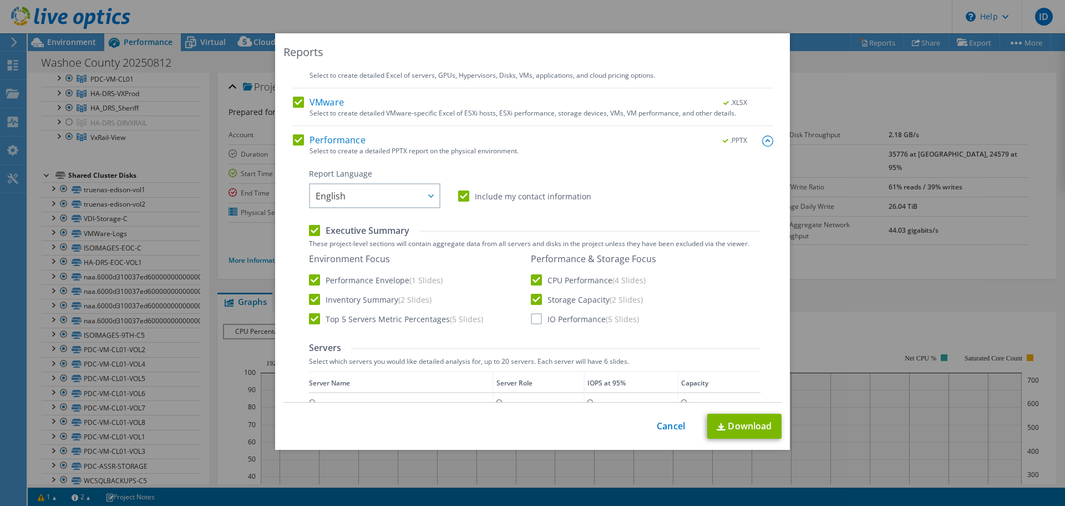
click at [534, 320] on label "IO Performance (5 Slides)" at bounding box center [585, 318] width 108 height 11
click at [0, 0] on input "IO Performance (5 Slides)" at bounding box center [0, 0] width 0 height 0
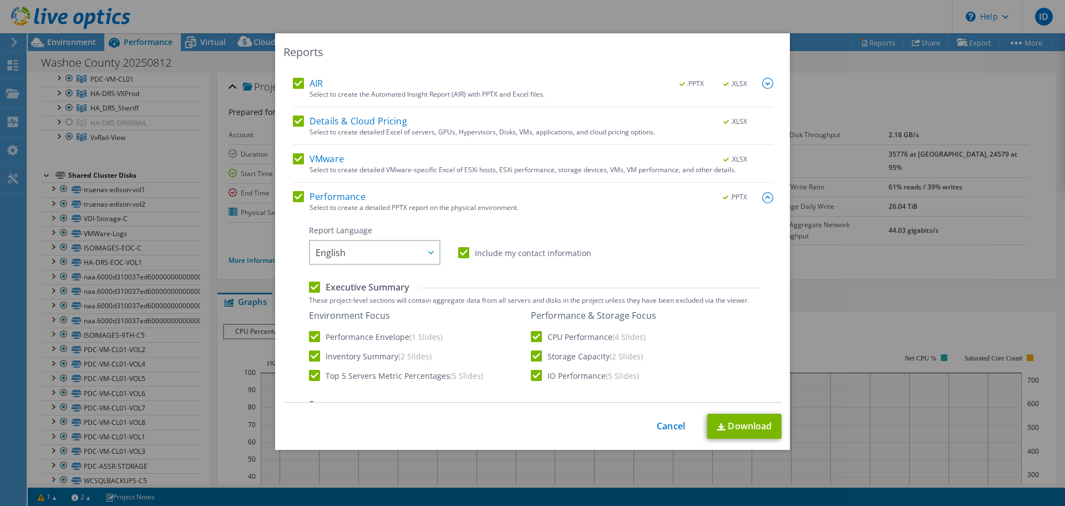
scroll to position [0, 0]
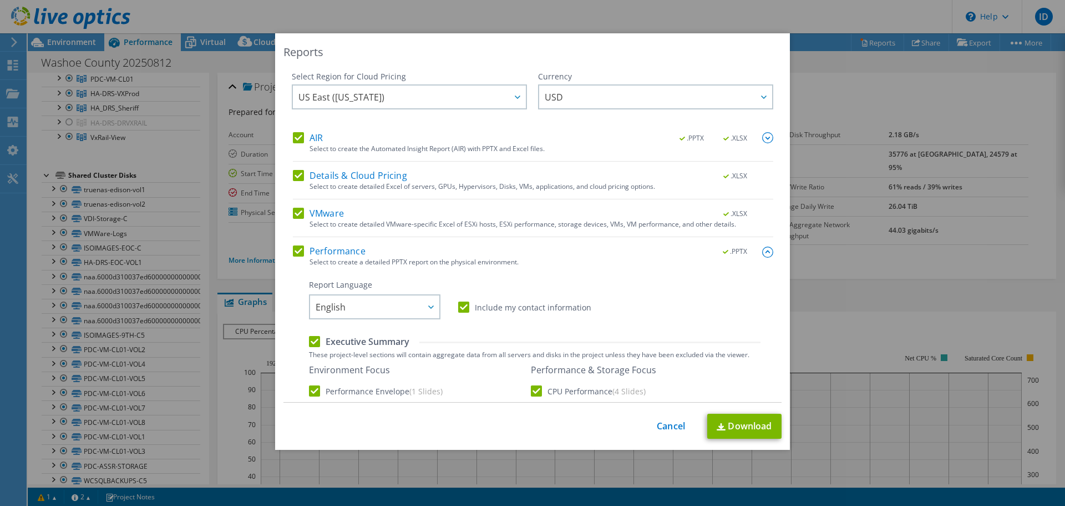
click at [293, 210] on label "VMware" at bounding box center [318, 213] width 51 height 11
click at [0, 0] on input "VMware" at bounding box center [0, 0] width 0 height 0
click at [298, 171] on label "Details & Cloud Pricing" at bounding box center [350, 175] width 114 height 11
click at [0, 0] on input "Details & Cloud Pricing" at bounding box center [0, 0] width 0 height 0
click at [296, 134] on label "AIR" at bounding box center [308, 137] width 30 height 11
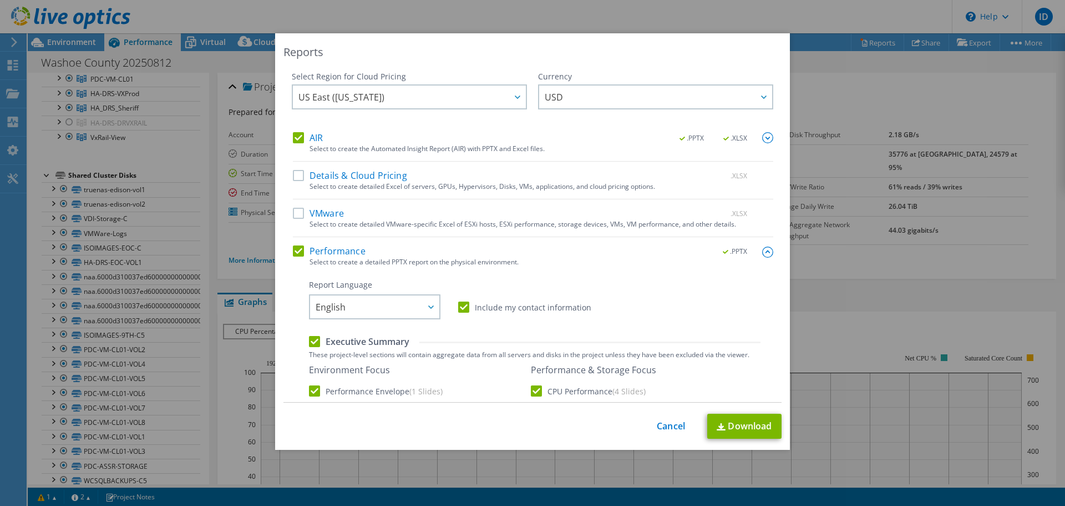
click at [0, 0] on input "AIR" at bounding box center [0, 0] width 0 height 0
click at [743, 425] on link "Download" at bounding box center [745, 425] width 74 height 25
click at [658, 433] on div "This process may take a while, please wait... Cancel Download" at bounding box center [533, 425] width 498 height 25
click at [665, 430] on link "Cancel" at bounding box center [671, 426] width 28 height 11
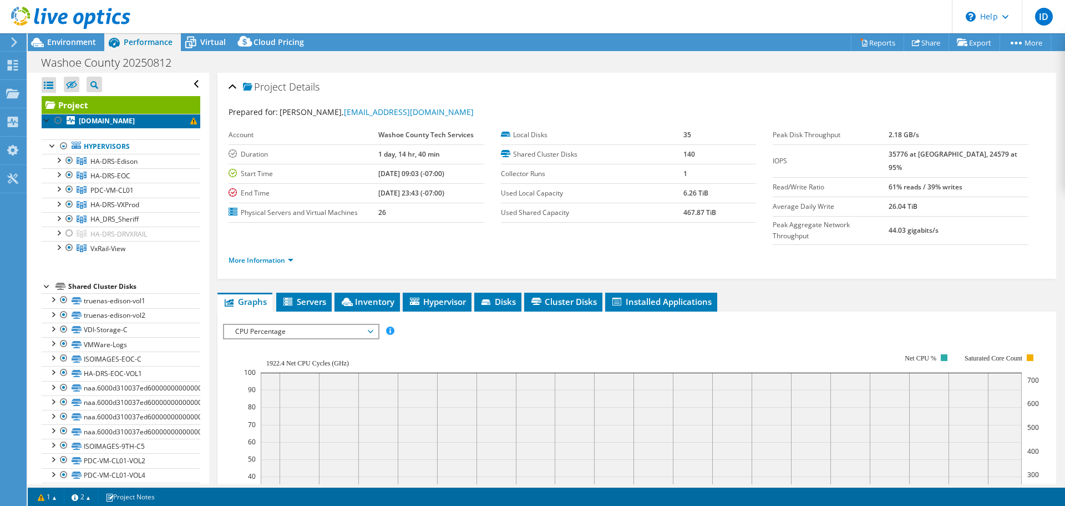
click at [135, 121] on b "vmedison2.washoecounty.us" at bounding box center [107, 120] width 56 height 9
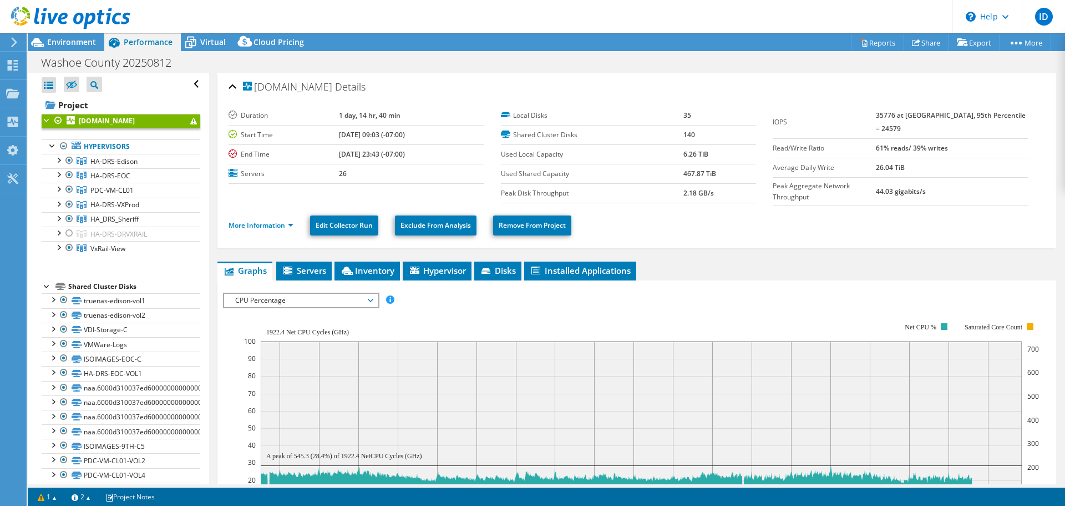
click at [47, 123] on div at bounding box center [47, 119] width 11 height 11
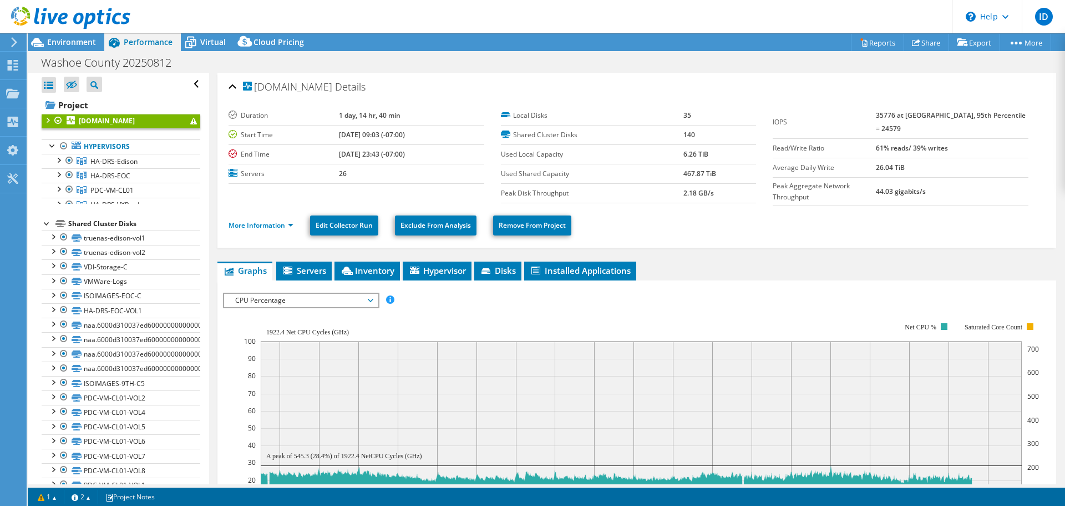
click at [47, 123] on div at bounding box center [47, 119] width 11 height 11
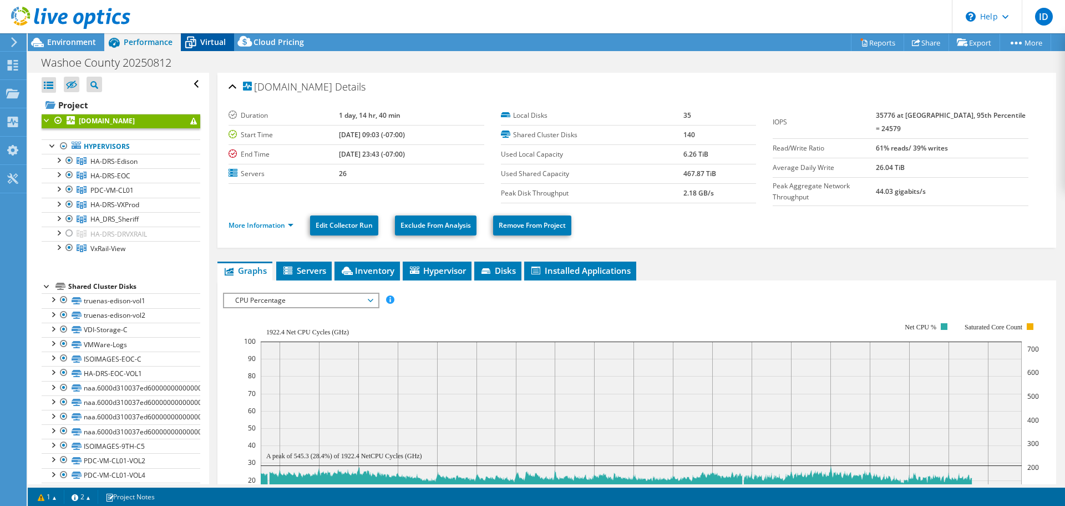
click at [212, 50] on div "Virtual" at bounding box center [207, 42] width 53 height 18
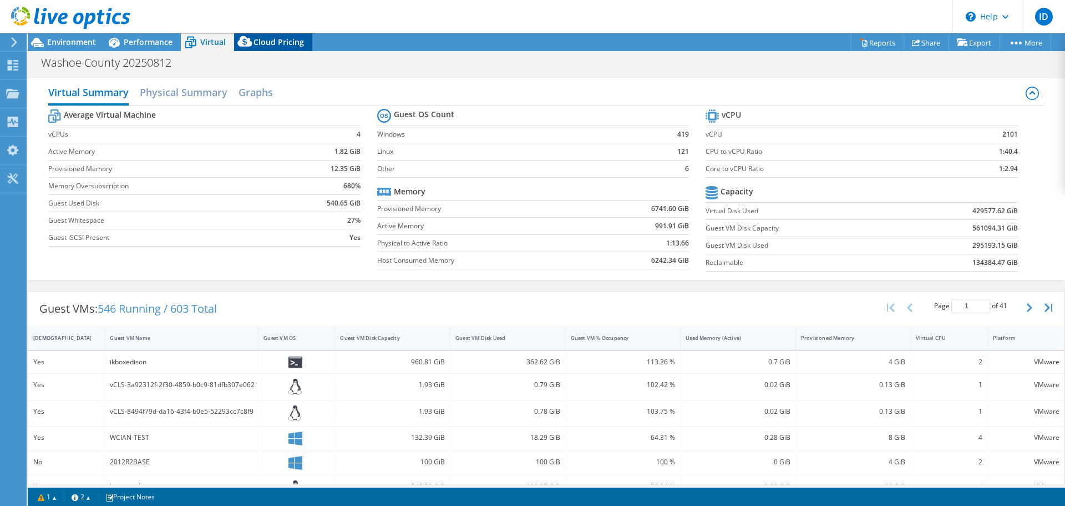
click at [278, 37] on span "Cloud Pricing" at bounding box center [279, 42] width 50 height 11
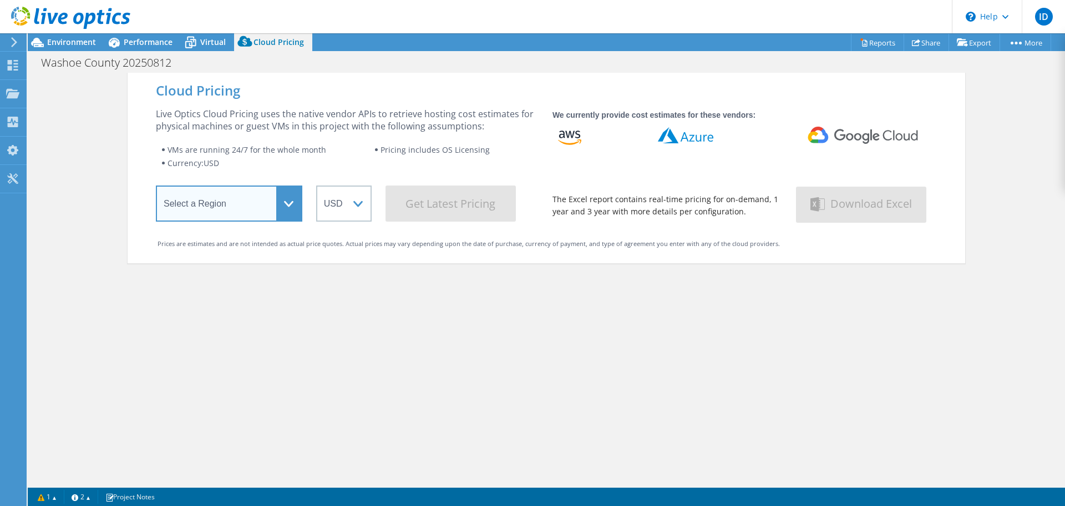
click at [262, 203] on select "Select a Region Asia Pacific (Hong Kong) Asia Pacific (Mumbai) Asia Pacific (Se…" at bounding box center [229, 203] width 147 height 36
select select "USWest"
click at [156, 188] on select "Select a Region Asia Pacific (Hong Kong) Asia Pacific (Mumbai) Asia Pacific (Se…" at bounding box center [229, 203] width 147 height 36
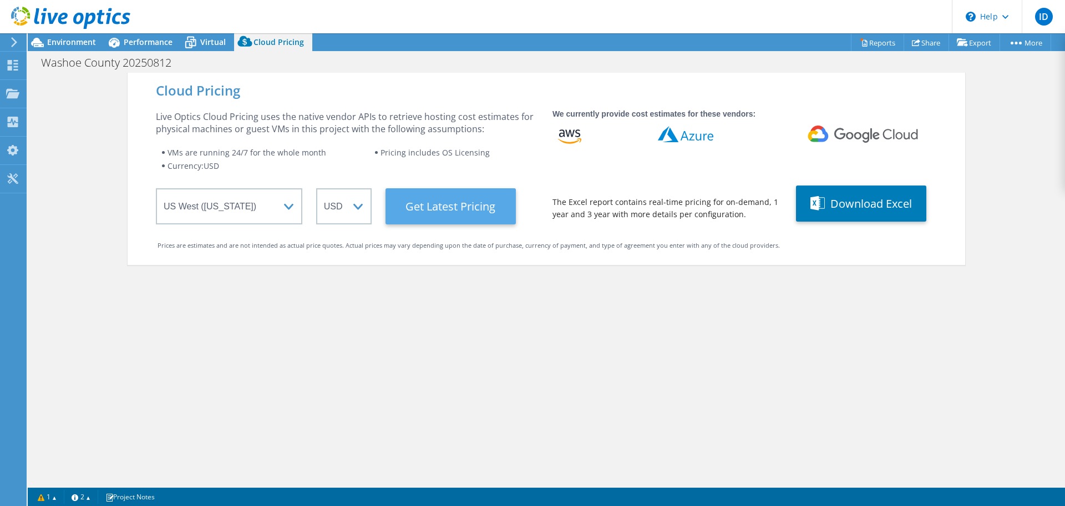
click at [419, 215] on Latest "Get Latest Pricing" at bounding box center [451, 206] width 130 height 36
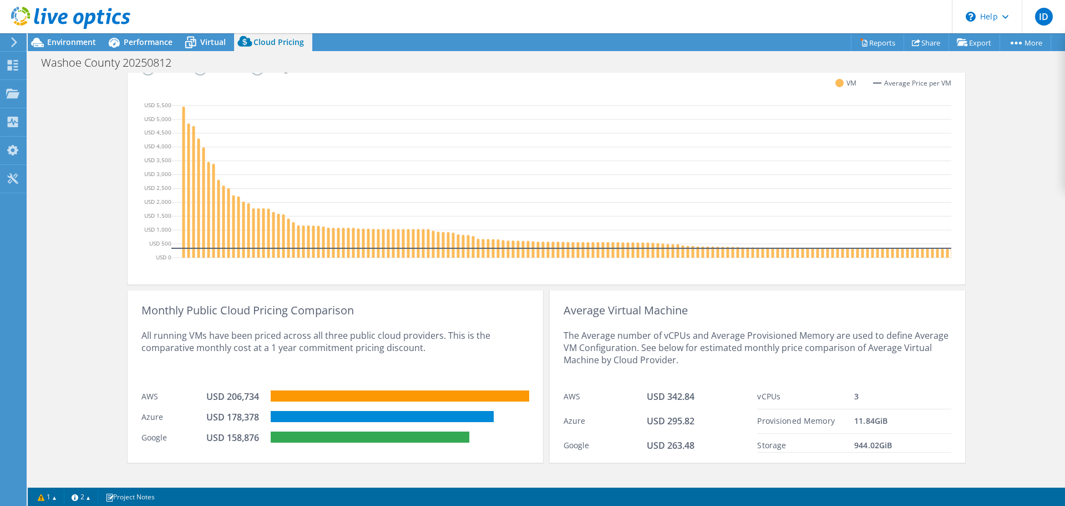
scroll to position [338, 0]
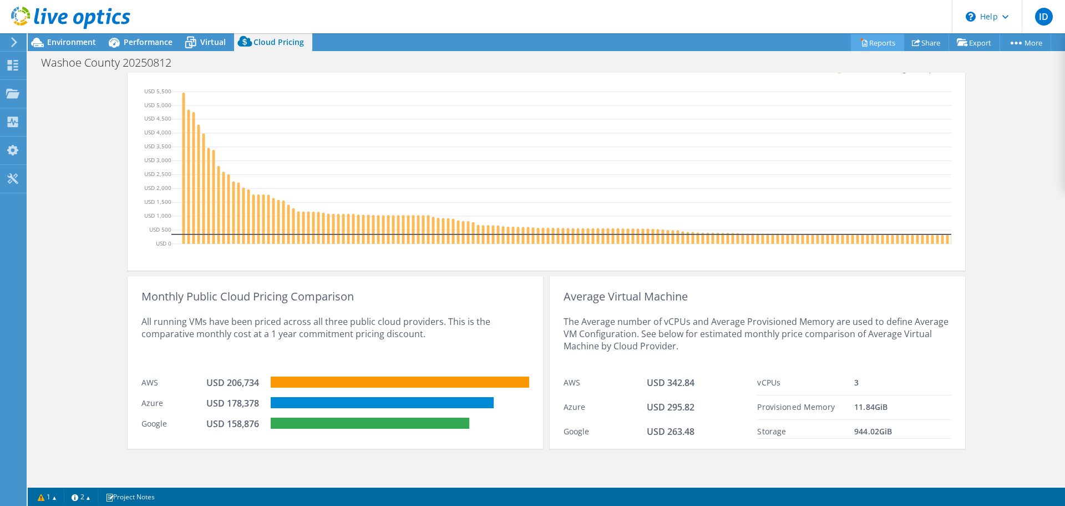
click at [883, 38] on link "Reports" at bounding box center [877, 42] width 53 height 17
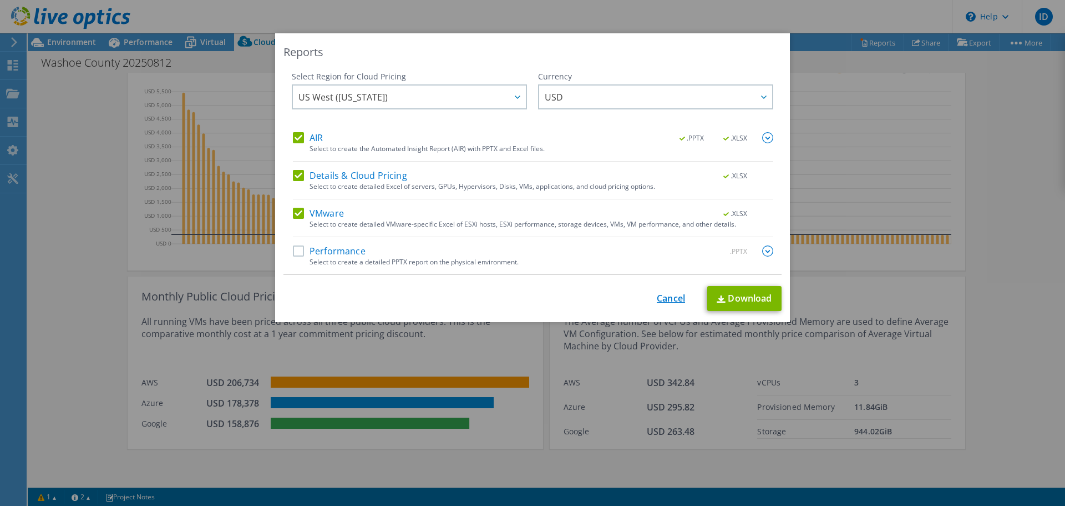
click at [669, 297] on link "Cancel" at bounding box center [671, 298] width 28 height 11
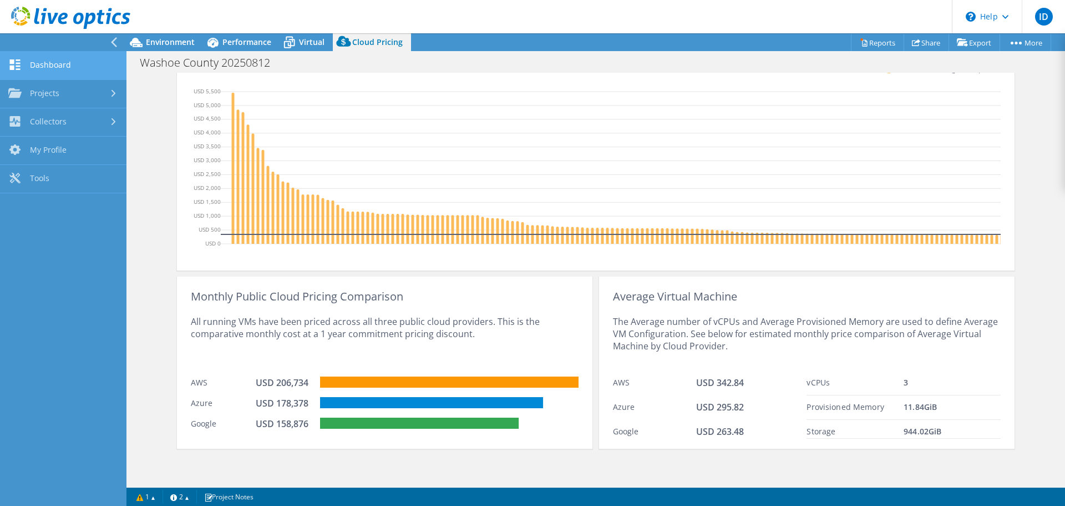
click at [40, 62] on link "Dashboard" at bounding box center [63, 66] width 127 height 28
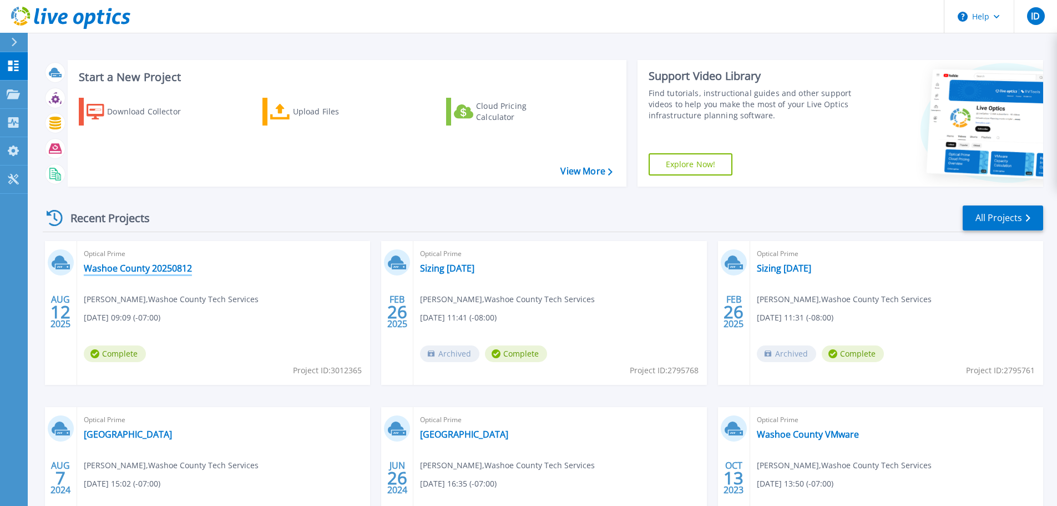
click at [126, 270] on link "Washoe County 20250812" at bounding box center [138, 267] width 108 height 11
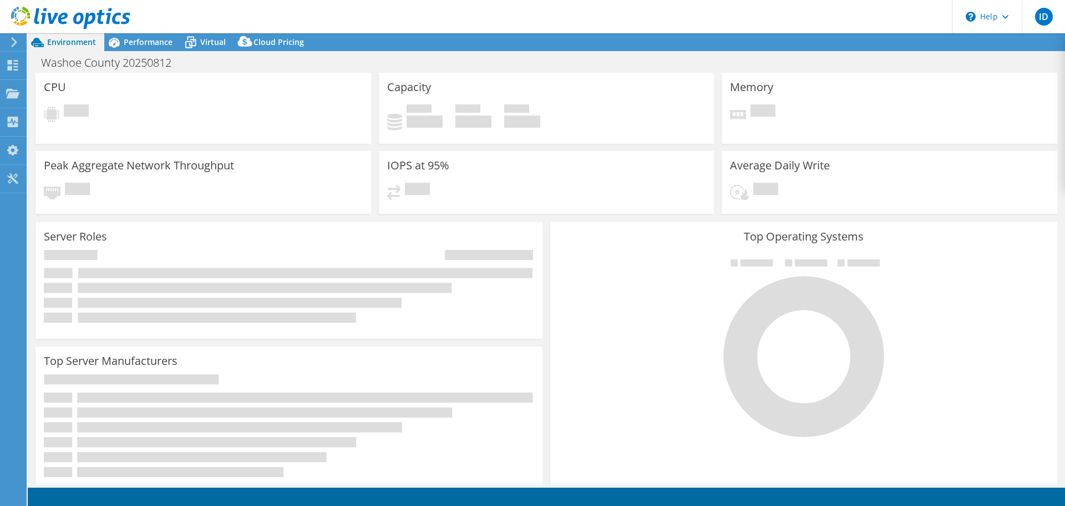
select select "USD"
select select "USWest"
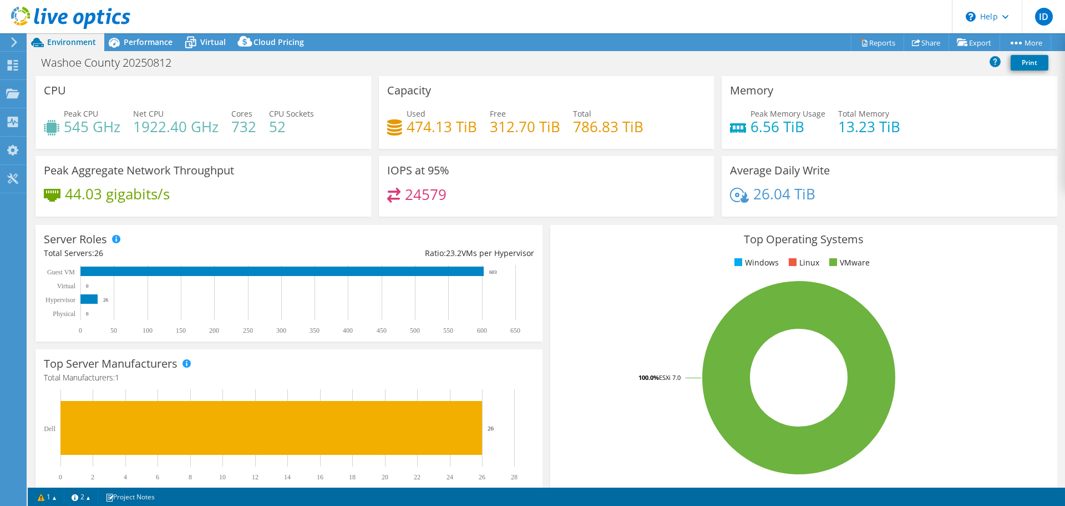
click at [11, 44] on icon at bounding box center [14, 42] width 8 height 10
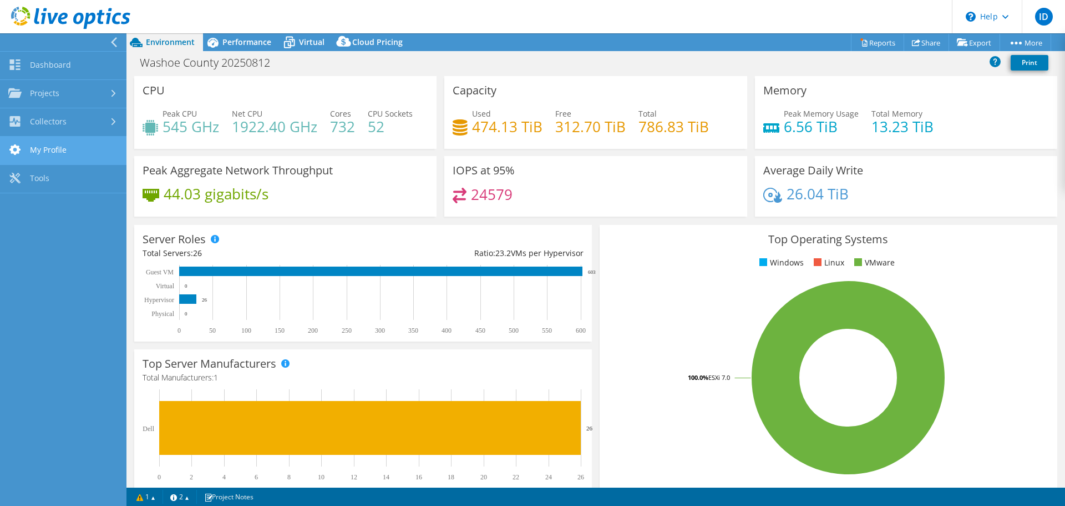
click at [48, 154] on link "My Profile" at bounding box center [63, 151] width 127 height 28
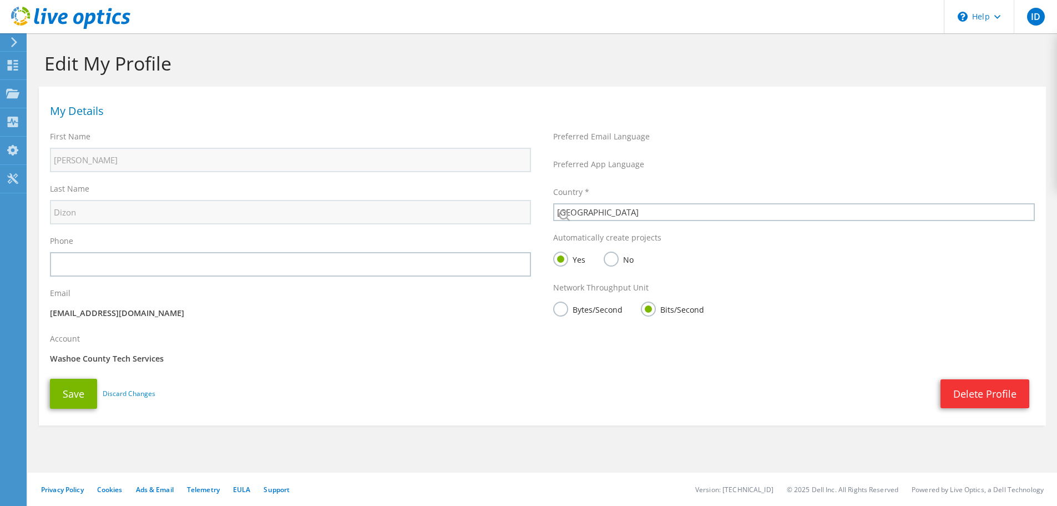
select select "224"
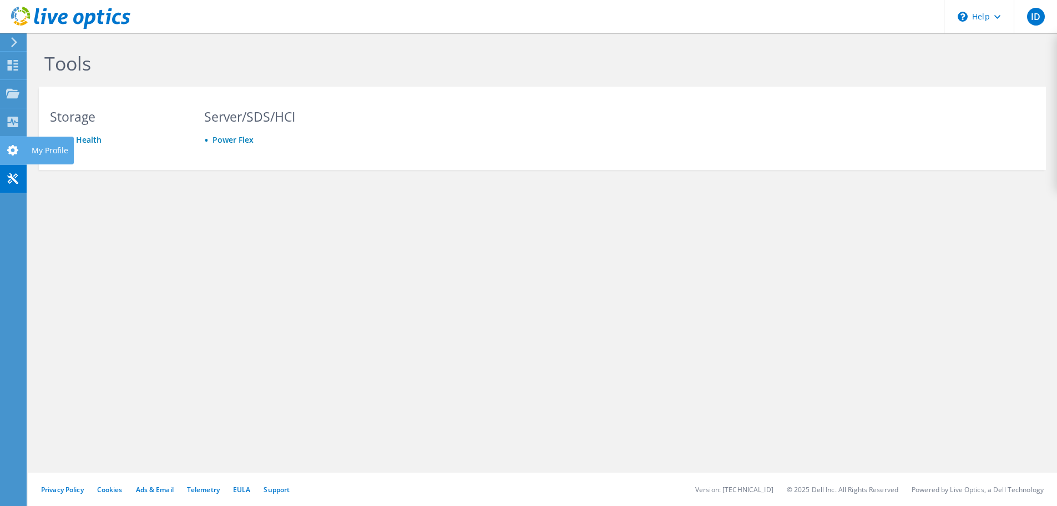
click at [13, 150] on icon at bounding box center [12, 150] width 13 height 11
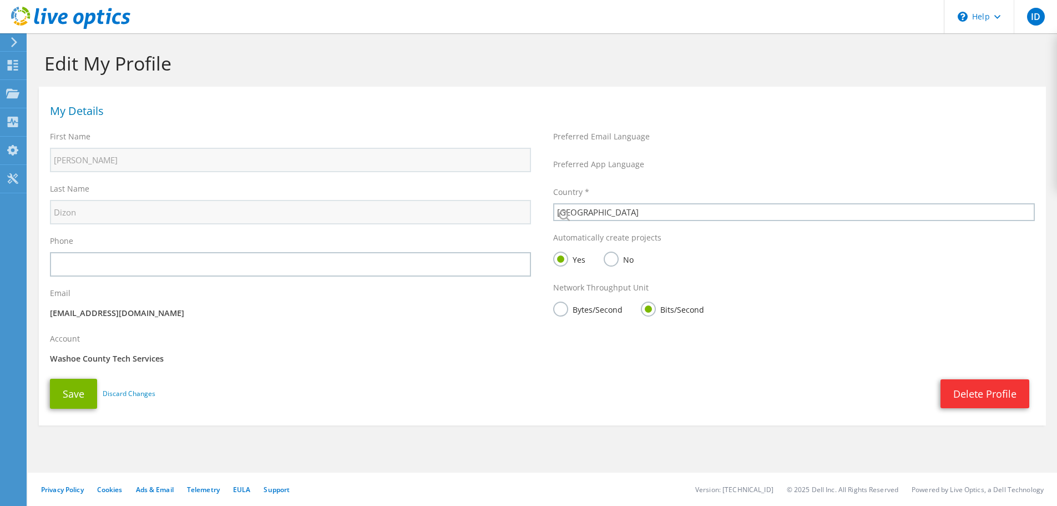
select select "224"
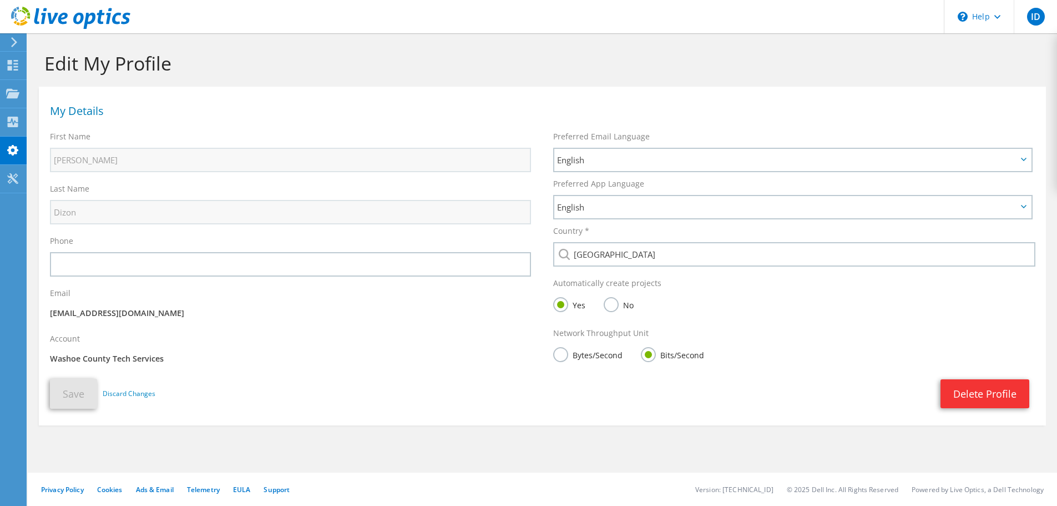
click at [17, 40] on icon at bounding box center [14, 42] width 8 height 10
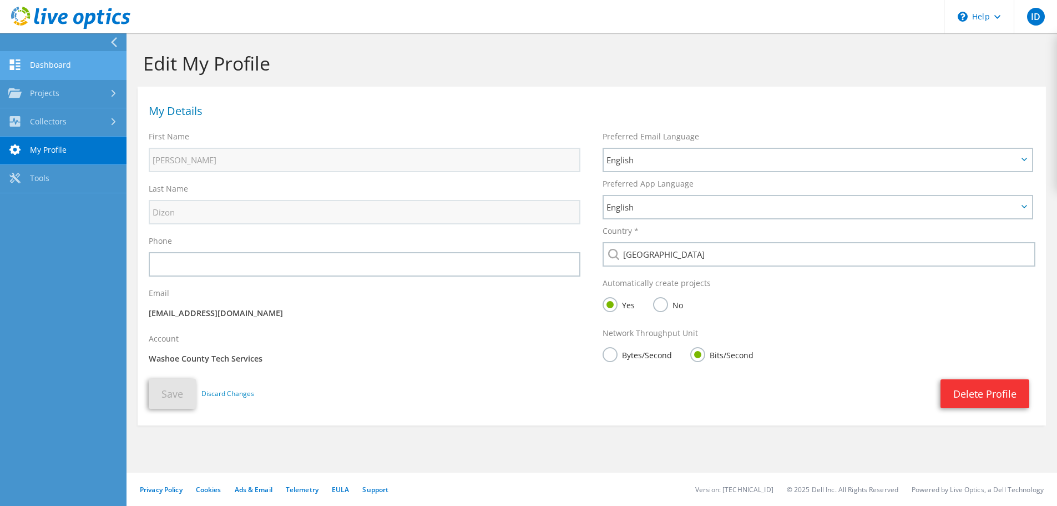
click at [64, 63] on link "Dashboard" at bounding box center [63, 66] width 127 height 28
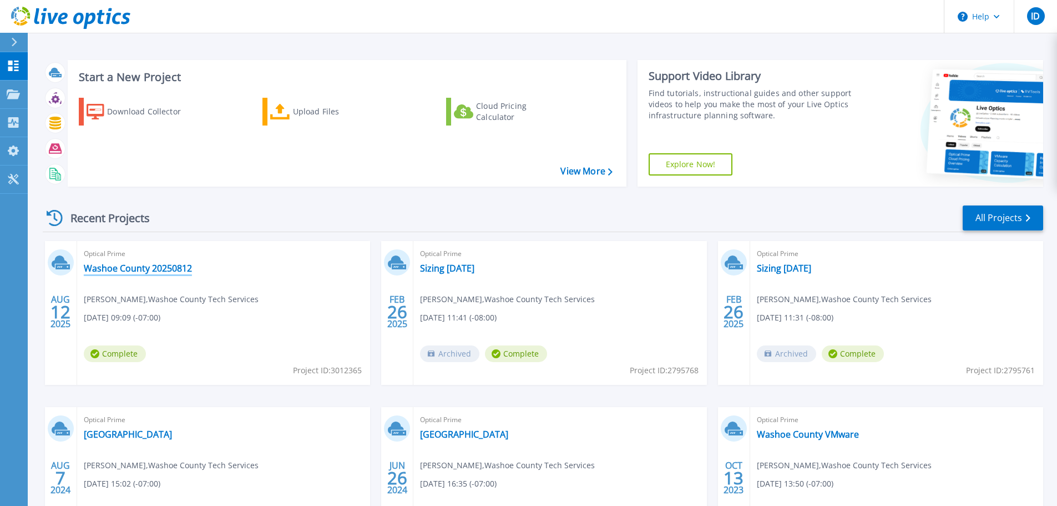
click at [148, 265] on link "Washoe County 20250812" at bounding box center [138, 267] width 108 height 11
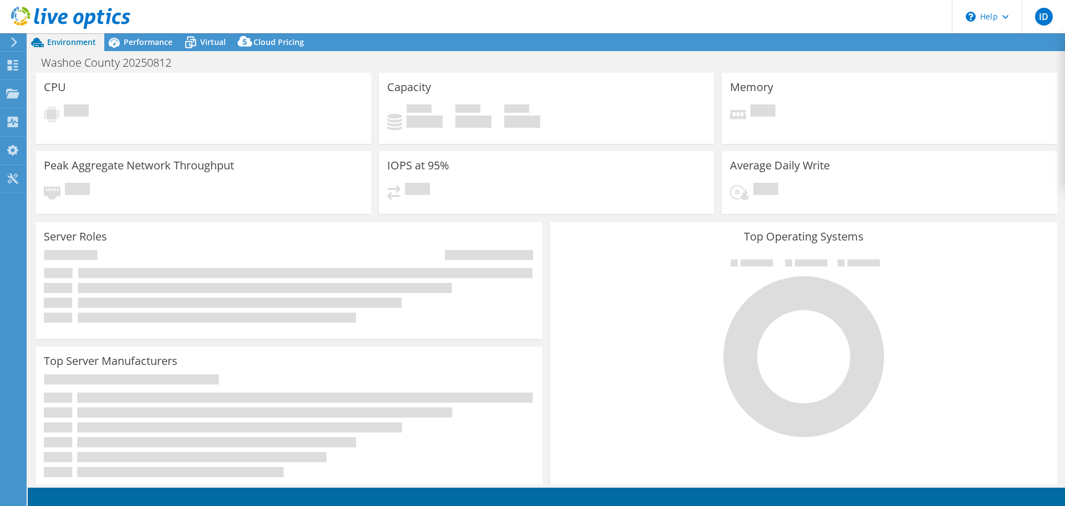
select select "USWest"
select select "USD"
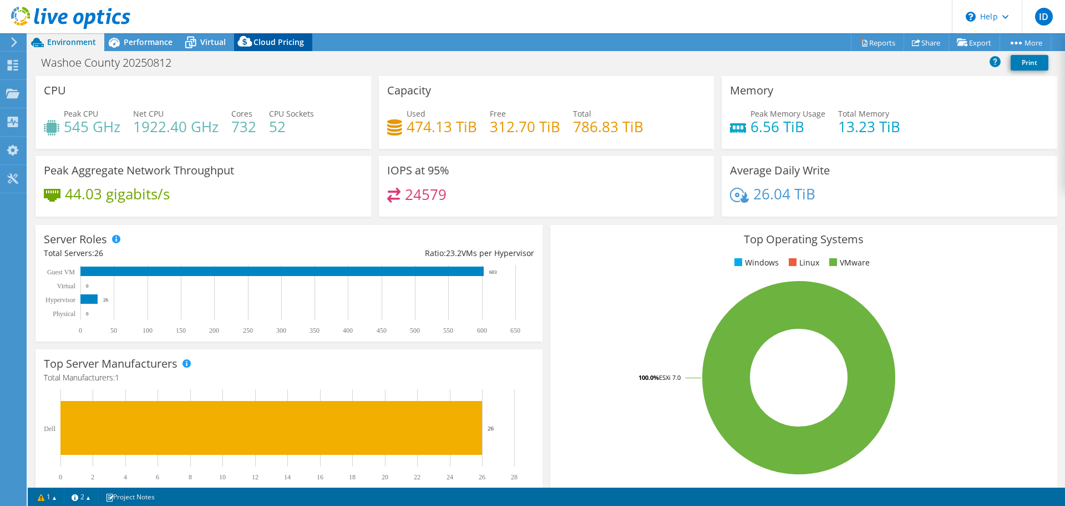
click at [270, 44] on span "Cloud Pricing" at bounding box center [279, 42] width 50 height 11
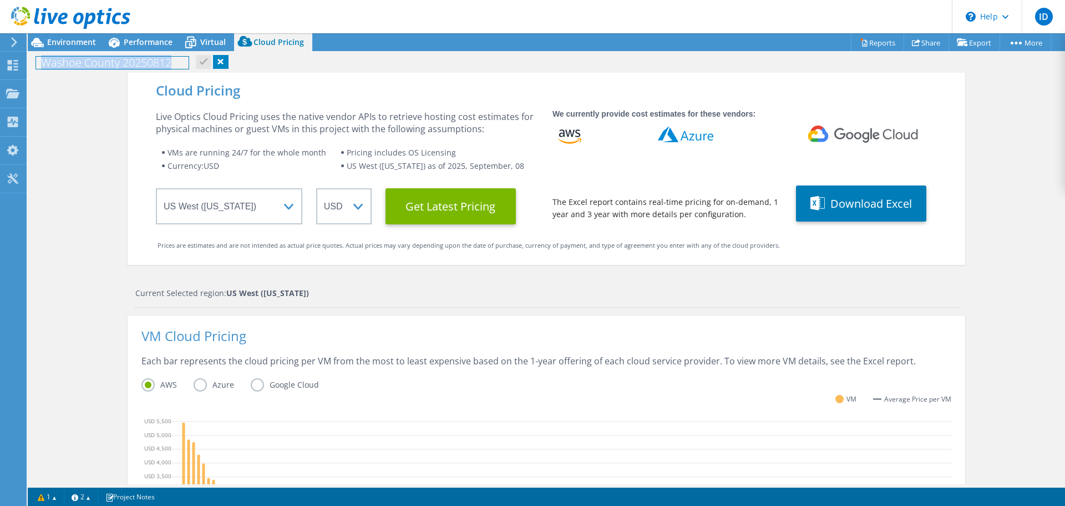
drag, startPoint x: 176, startPoint y: 65, endPoint x: 39, endPoint y: 53, distance: 137.6
click at [39, 53] on div "Washoe County 20250812 Print" at bounding box center [547, 62] width 1038 height 21
click at [84, 108] on div "Cloud Pricing Live Optics Cloud Pricing uses the native vendor APIs to retrieve…" at bounding box center [547, 443] width 1038 height 741
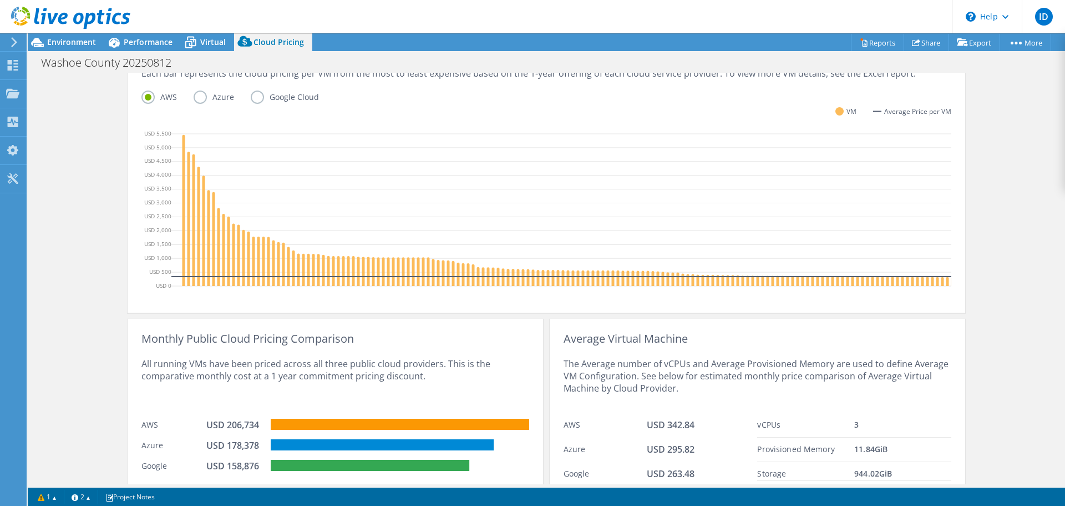
scroll to position [338, 0]
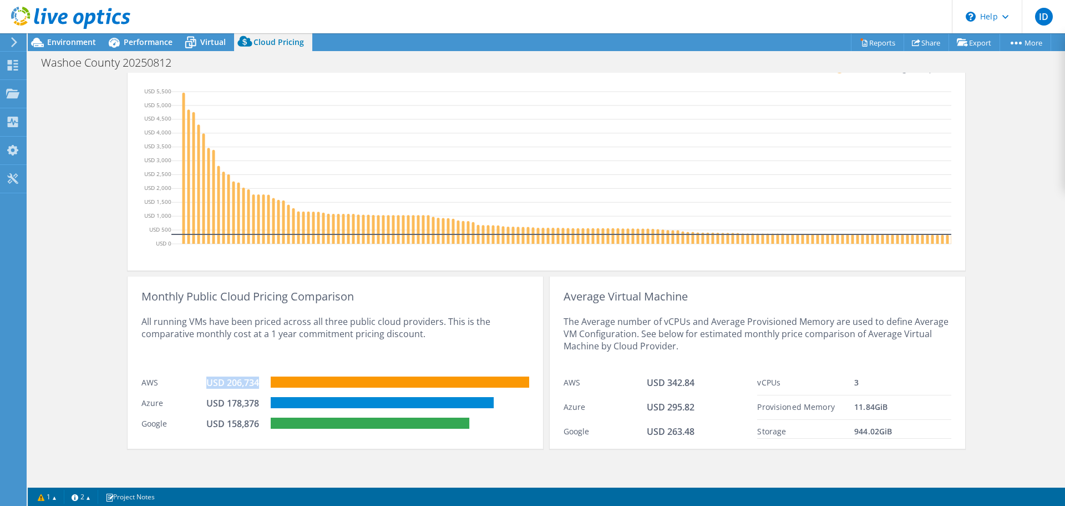
drag, startPoint x: 201, startPoint y: 378, endPoint x: 253, endPoint y: 386, distance: 52.7
click at [253, 386] on div "AWS USD 206,734" at bounding box center [336, 381] width 388 height 21
click at [225, 387] on div "USD 206,734" at bounding box center [233, 382] width 55 height 12
drag, startPoint x: 221, startPoint y: 383, endPoint x: 255, endPoint y: 385, distance: 33.3
click at [255, 385] on div "USD 206,734" at bounding box center [233, 382] width 55 height 12
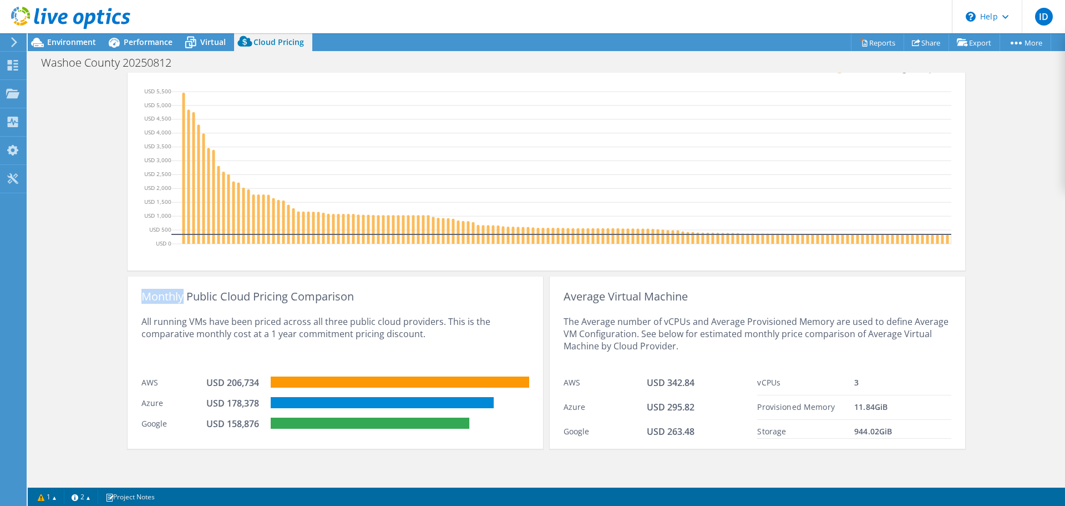
drag, startPoint x: 141, startPoint y: 295, endPoint x: 181, endPoint y: 297, distance: 40.0
click at [181, 297] on div "Monthly Public Cloud Pricing Comparison" at bounding box center [336, 296] width 388 height 12
drag, startPoint x: 238, startPoint y: 384, endPoint x: 230, endPoint y: 383, distance: 7.2
click at [230, 383] on div "USD 206,734" at bounding box center [233, 382] width 55 height 12
drag, startPoint x: 252, startPoint y: 405, endPoint x: 225, endPoint y: 403, distance: 27.2
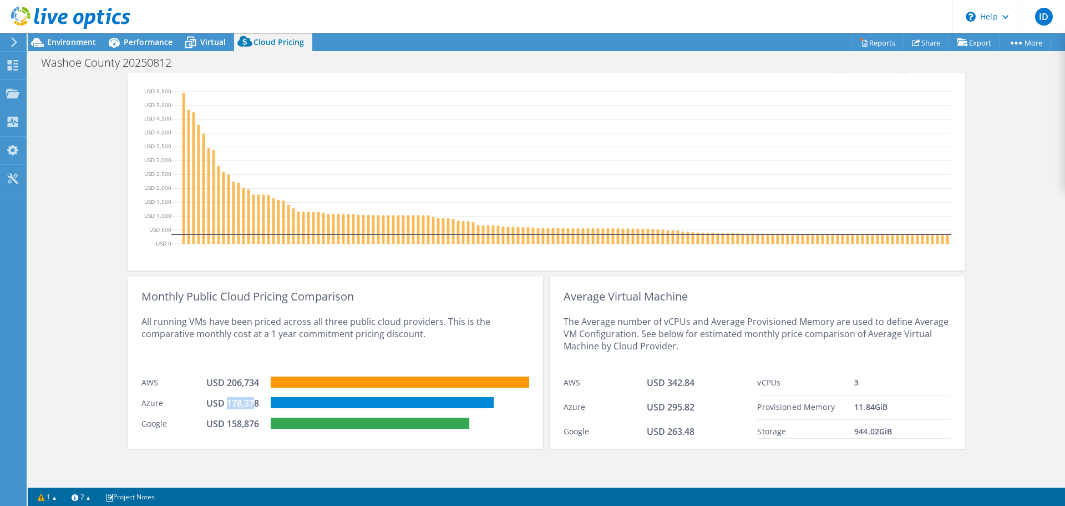
click at [225, 403] on div "USD 178,378" at bounding box center [233, 403] width 55 height 12
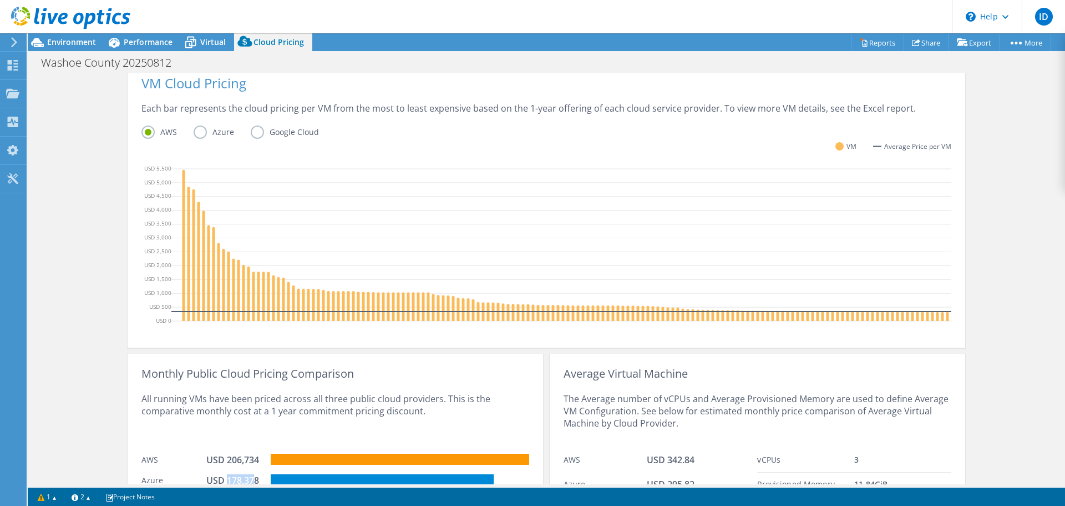
scroll to position [171, 0]
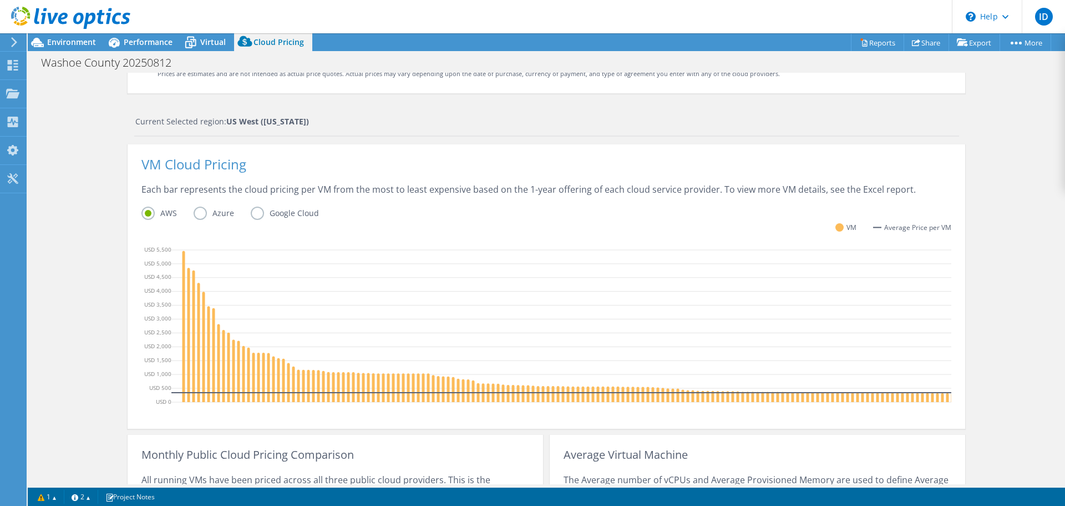
click at [214, 216] on label "Azure" at bounding box center [222, 212] width 57 height 13
click at [0, 0] on input "Azure" at bounding box center [0, 0] width 0 height 0
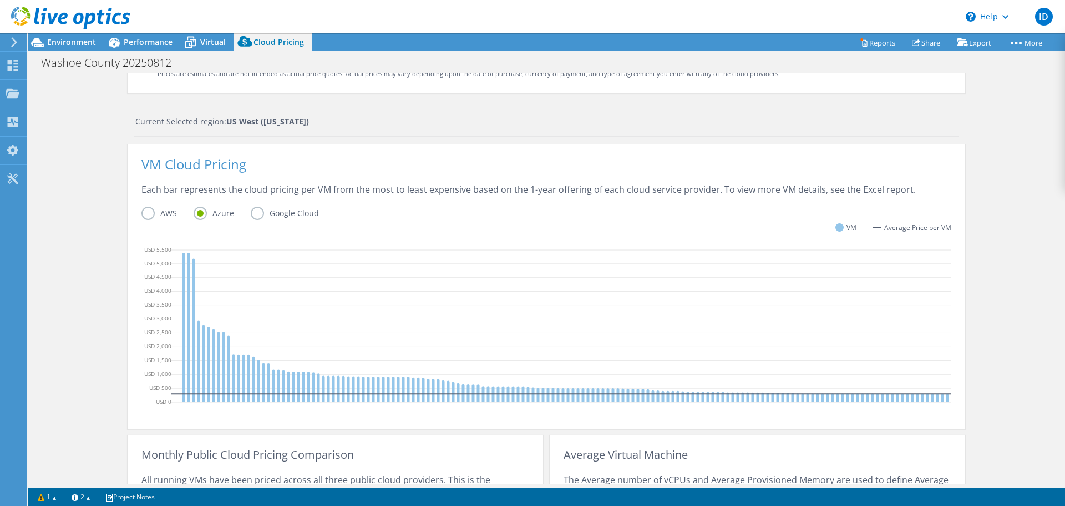
click at [254, 210] on label "Google Cloud" at bounding box center [293, 212] width 85 height 13
click at [0, 0] on input "Google Cloud" at bounding box center [0, 0] width 0 height 0
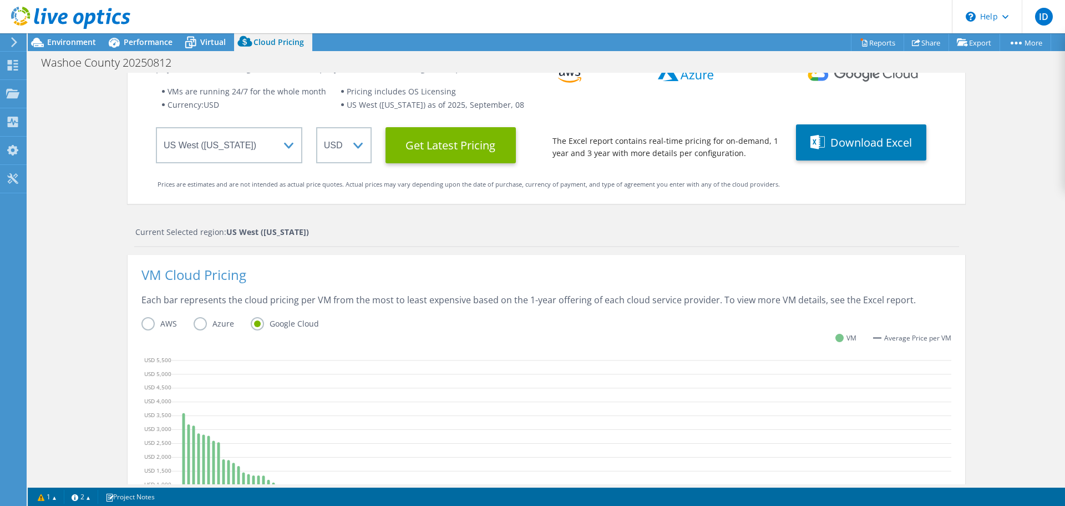
scroll to position [0, 0]
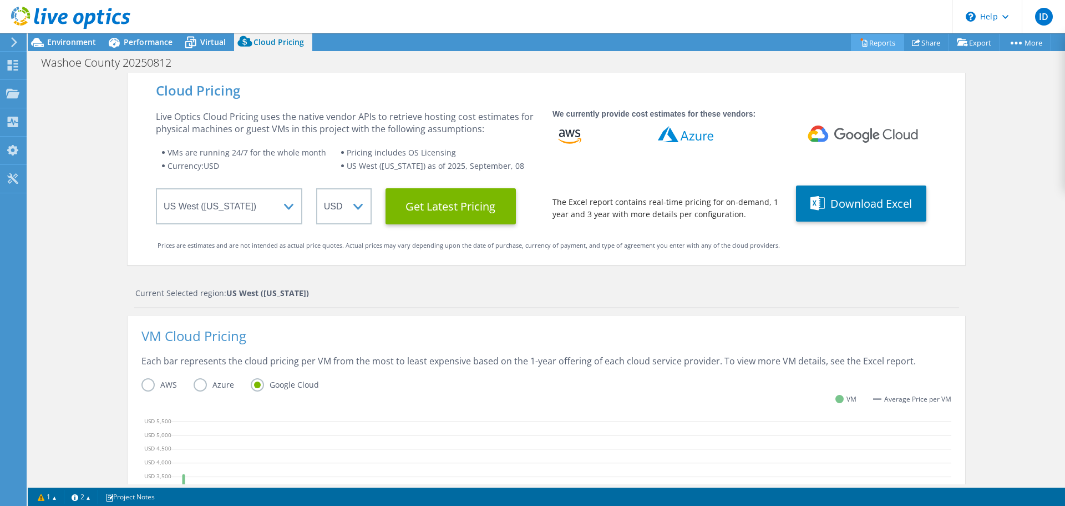
click at [860, 40] on icon at bounding box center [864, 42] width 8 height 8
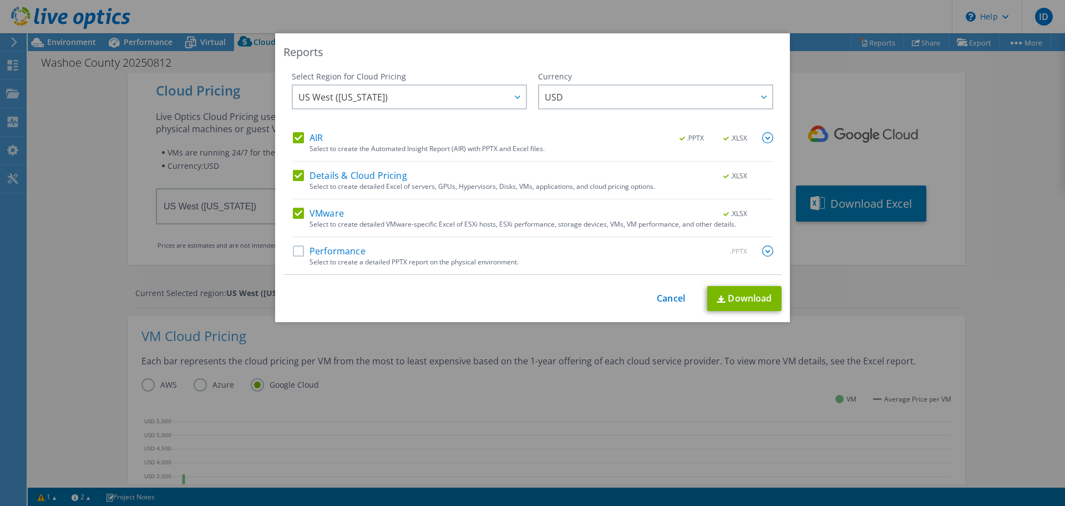
click at [652, 300] on div "This process may take a while, please wait... Cancel Download" at bounding box center [533, 298] width 498 height 25
click at [660, 299] on link "Cancel" at bounding box center [671, 298] width 28 height 11
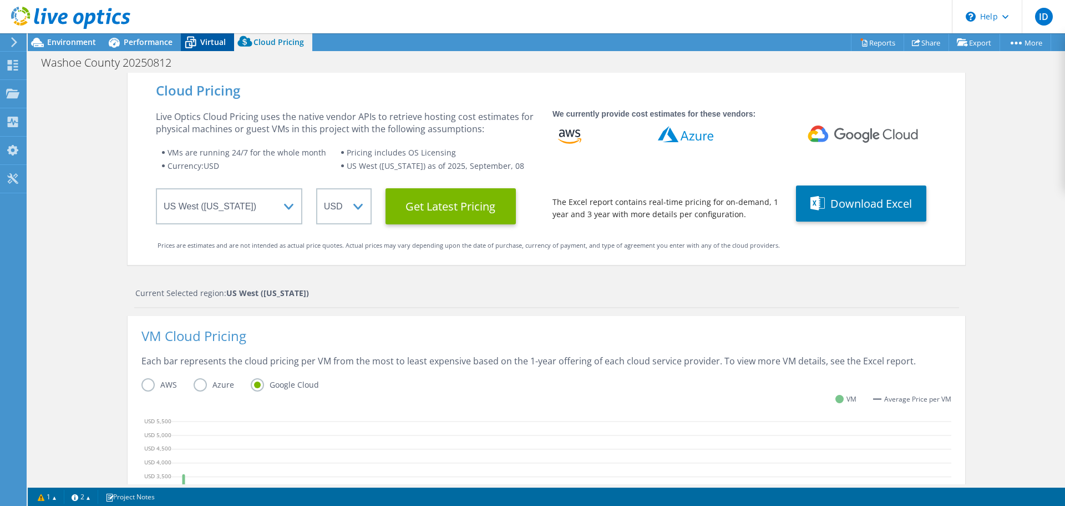
click at [205, 43] on span "Virtual" at bounding box center [213, 42] width 26 height 11
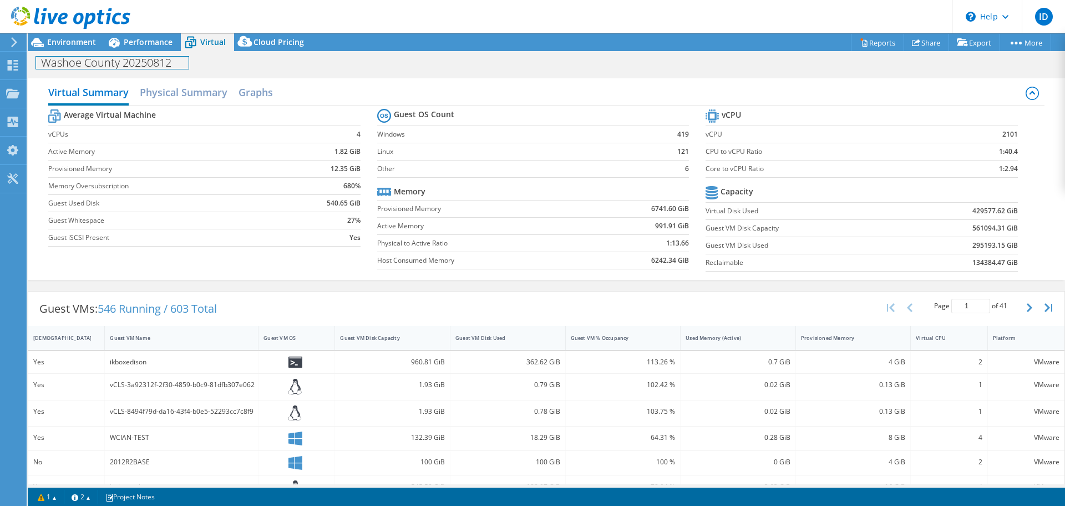
click at [145, 53] on div "Washoe County 20250812 Print" at bounding box center [547, 62] width 1038 height 21
click at [150, 43] on span "Performance" at bounding box center [148, 42] width 49 height 11
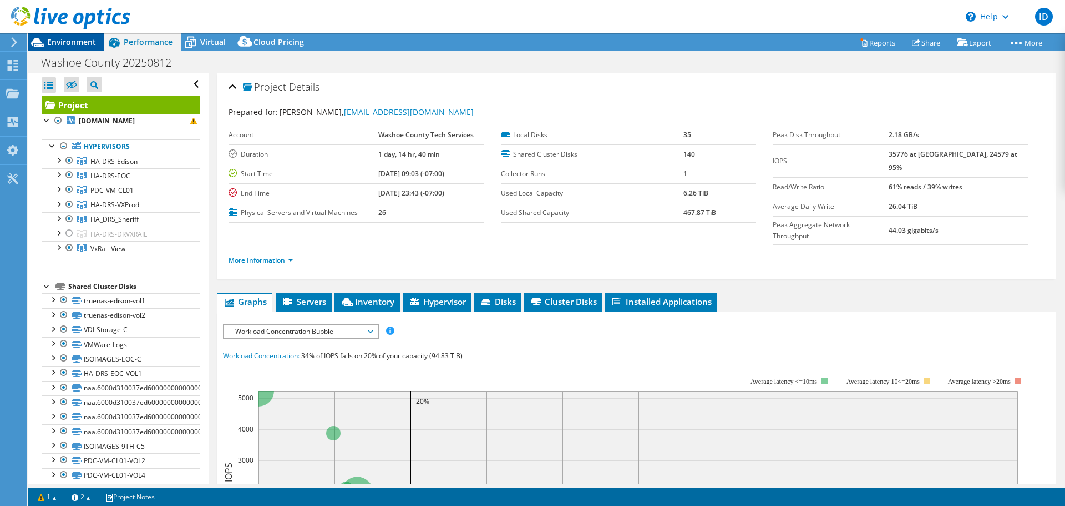
click at [61, 41] on span "Environment" at bounding box center [71, 42] width 49 height 11
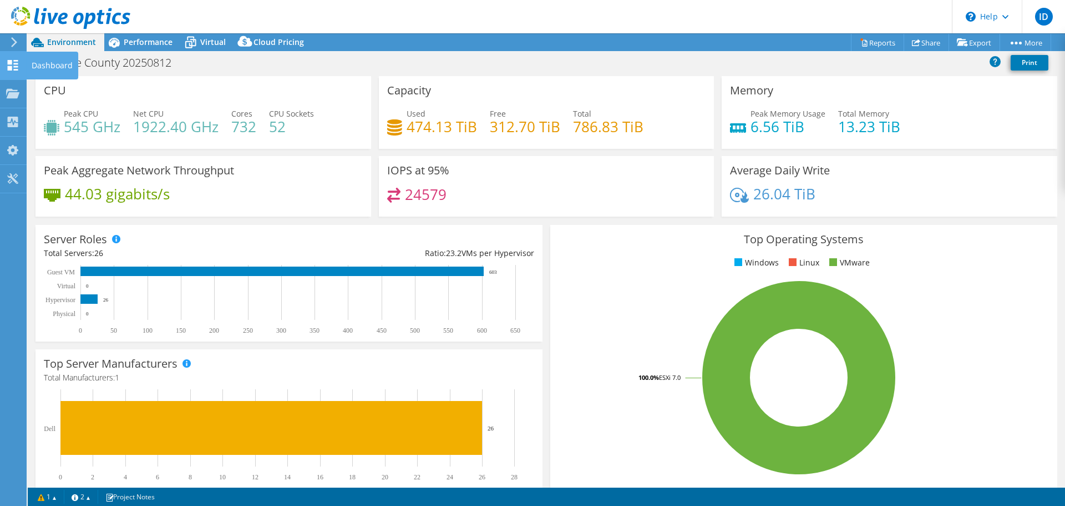
click at [9, 62] on use at bounding box center [13, 65] width 11 height 11
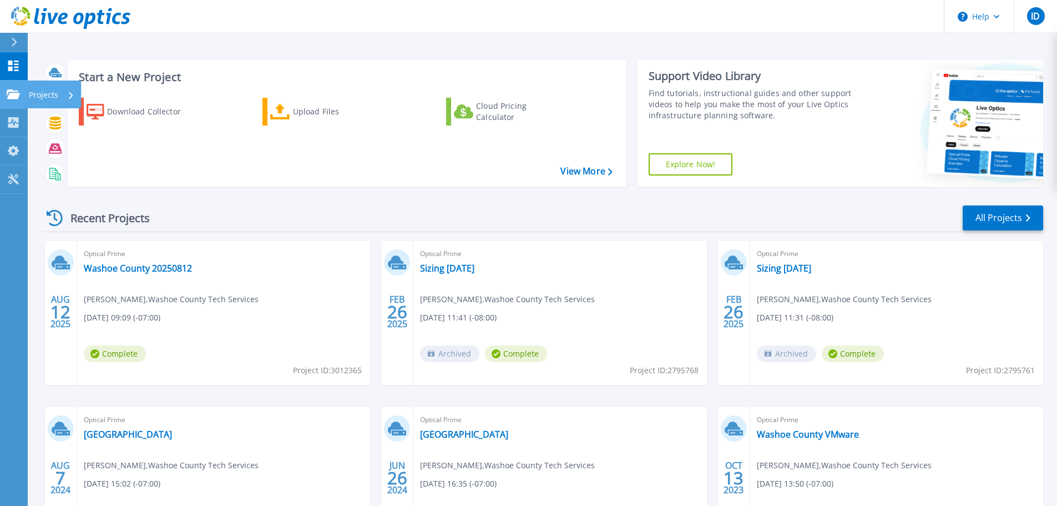
click at [15, 91] on icon at bounding box center [13, 93] width 13 height 9
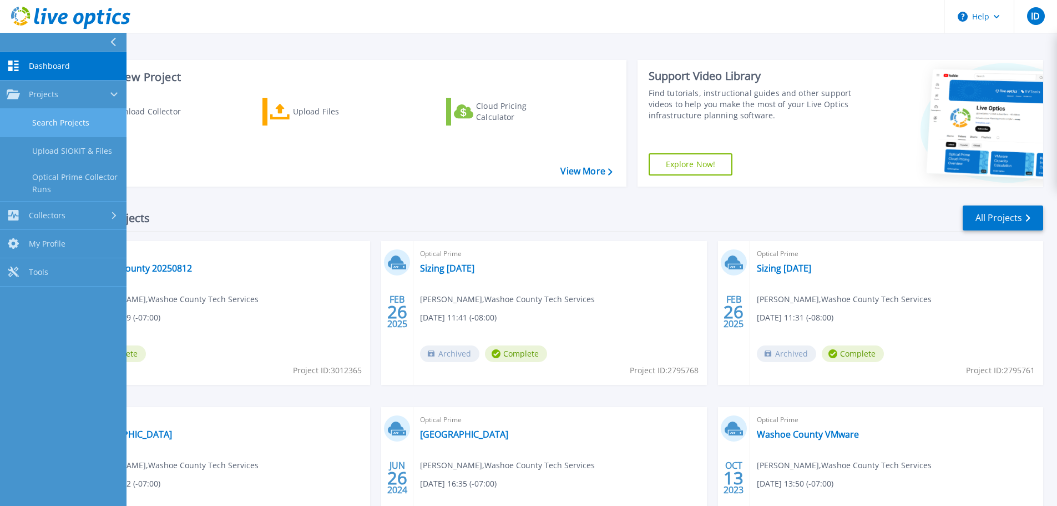
click at [52, 121] on link "Search Projects" at bounding box center [63, 123] width 127 height 28
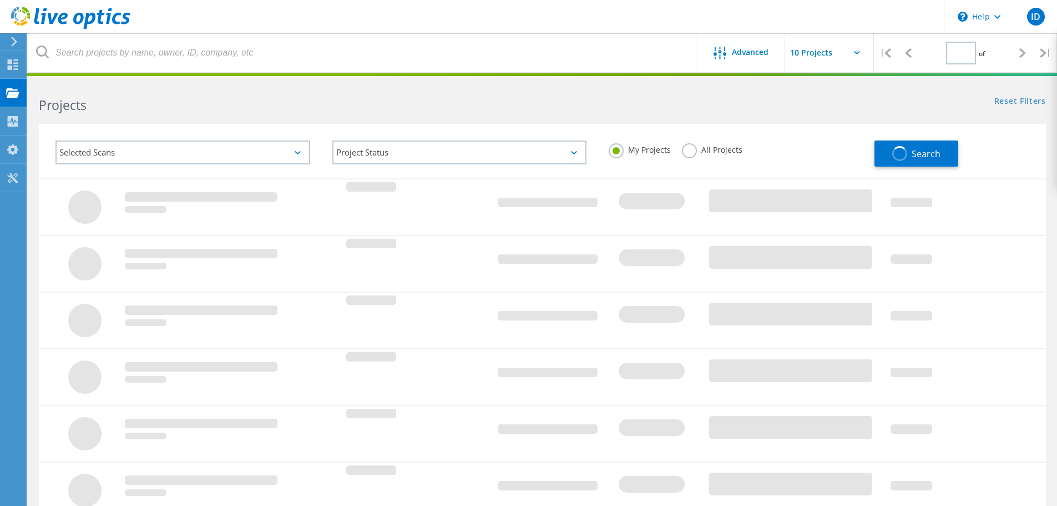
type input "1"
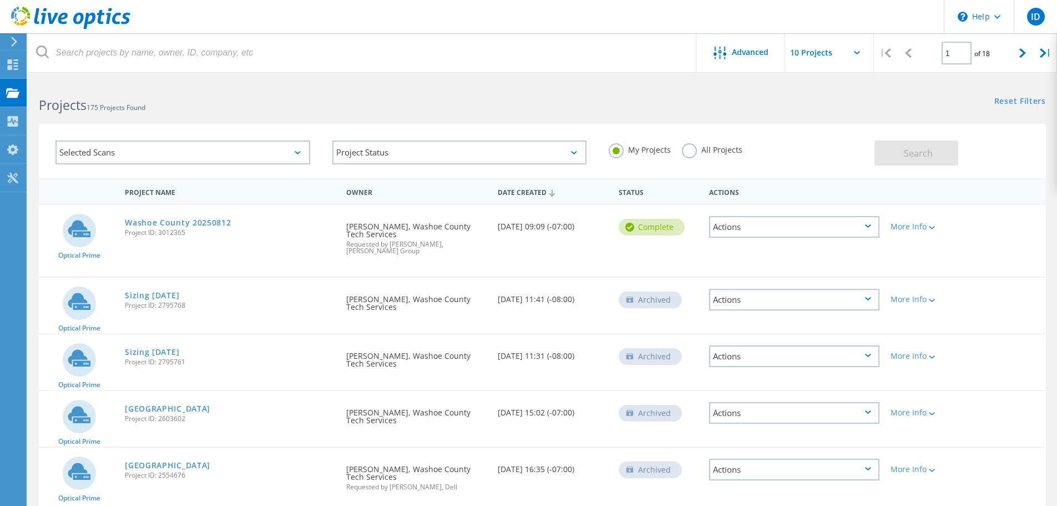
click at [739, 233] on div "Actions" at bounding box center [794, 227] width 170 height 22
drag, startPoint x: 291, startPoint y: 252, endPoint x: 296, endPoint y: 248, distance: 6.3
click at [294, 251] on div "Optical Prime Washoe County 20250812 Project ID: 3012365 Requested By [PERSON_N…" at bounding box center [542, 241] width 1007 height 72
click at [12, 123] on use at bounding box center [13, 121] width 11 height 11
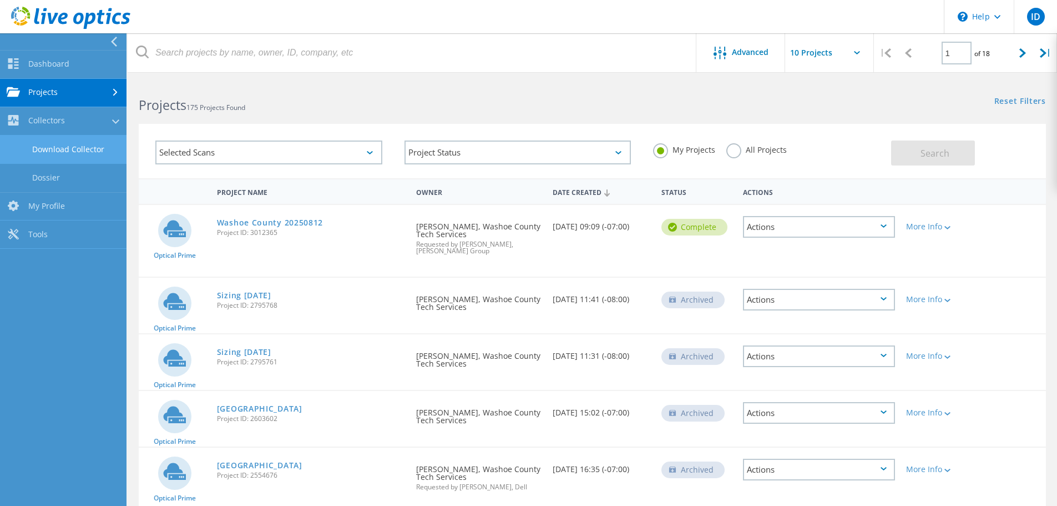
click at [44, 151] on link "Download Collector" at bounding box center [63, 149] width 127 height 28
